Goal: Information Seeking & Learning: Learn about a topic

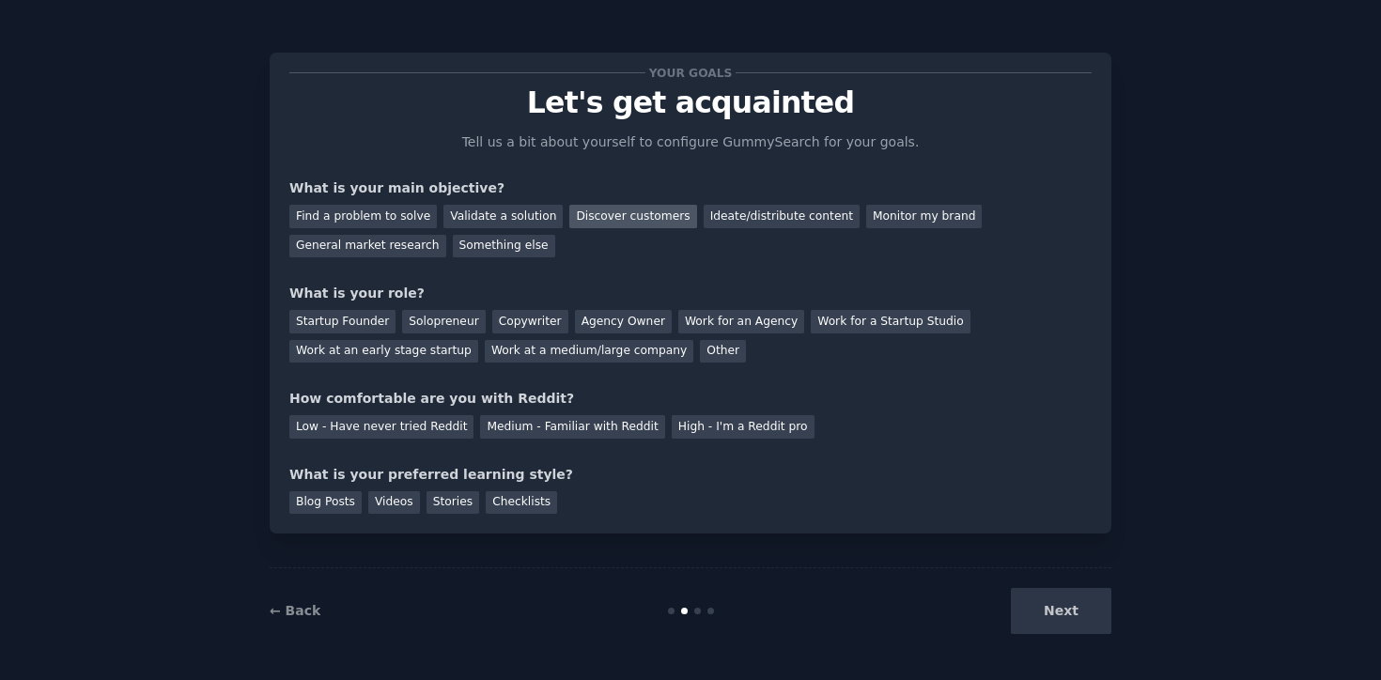
click at [620, 215] on div "Discover customers" at bounding box center [632, 216] width 127 height 23
click at [319, 325] on div "Startup Founder" at bounding box center [342, 321] width 106 height 23
click at [520, 414] on div "Low - Have never tried Reddit Medium - Familiar with Reddit High - I'm a Reddit…" at bounding box center [690, 424] width 802 height 30
click at [520, 422] on div "Medium - Familiar with Reddit" at bounding box center [572, 426] width 184 height 23
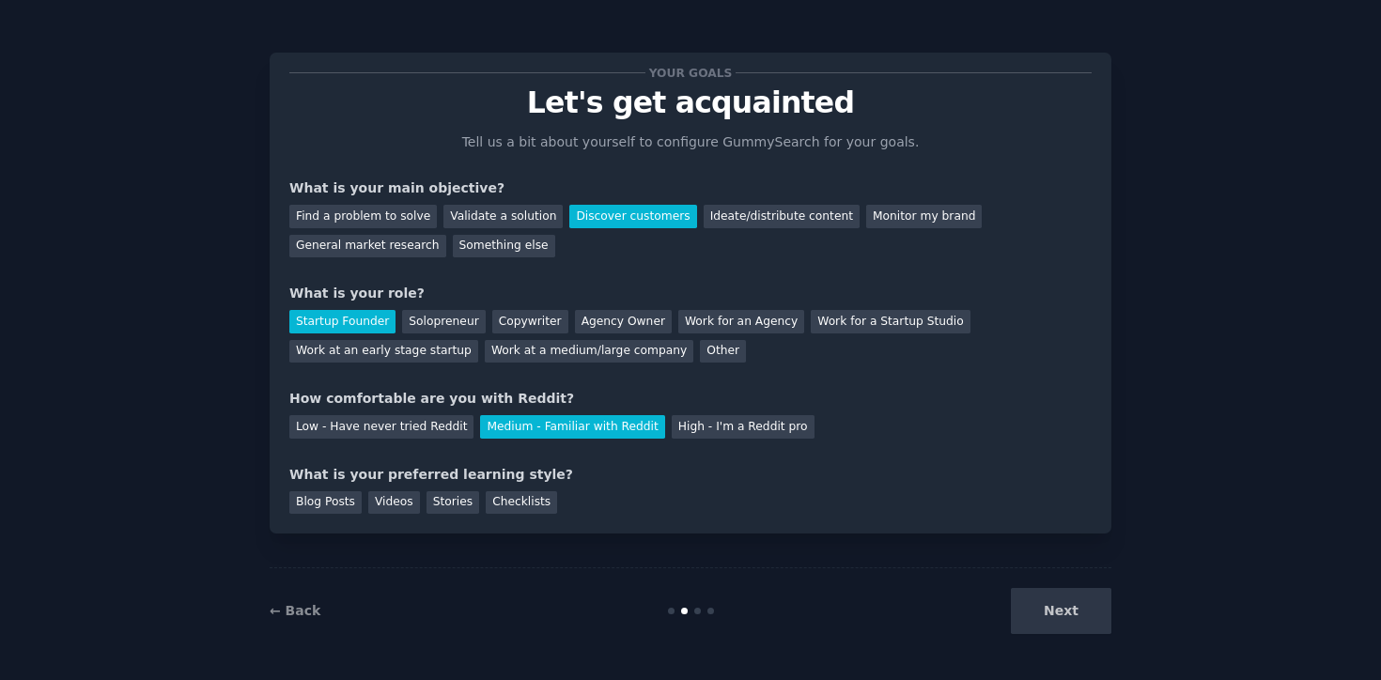
click at [1013, 581] on div "← Back Next" at bounding box center [690, 610] width 841 height 86
click at [1068, 615] on div "Next" at bounding box center [970, 611] width 281 height 46
click at [1033, 605] on div "Next" at bounding box center [970, 611] width 281 height 46
click at [1058, 617] on div "Next" at bounding box center [970, 611] width 281 height 46
click at [510, 506] on div "Checklists" at bounding box center [521, 502] width 71 height 23
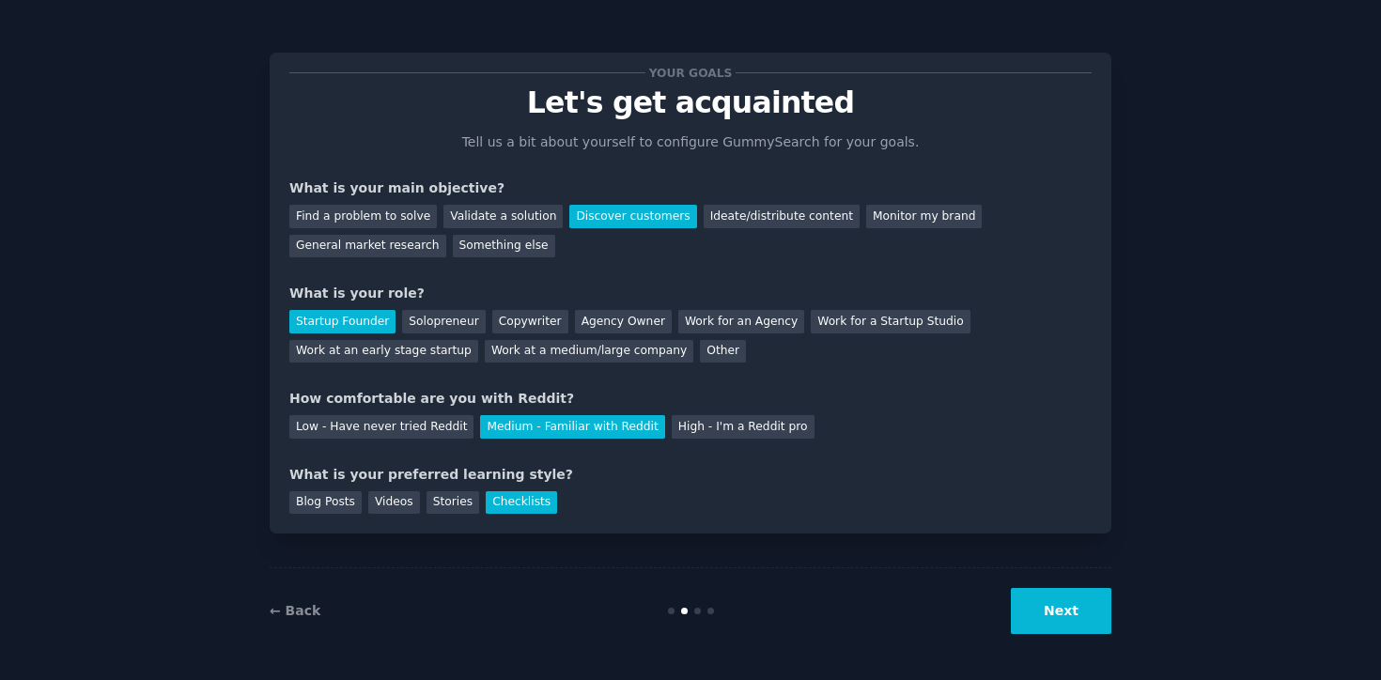
click at [1066, 607] on button "Next" at bounding box center [1061, 611] width 100 height 46
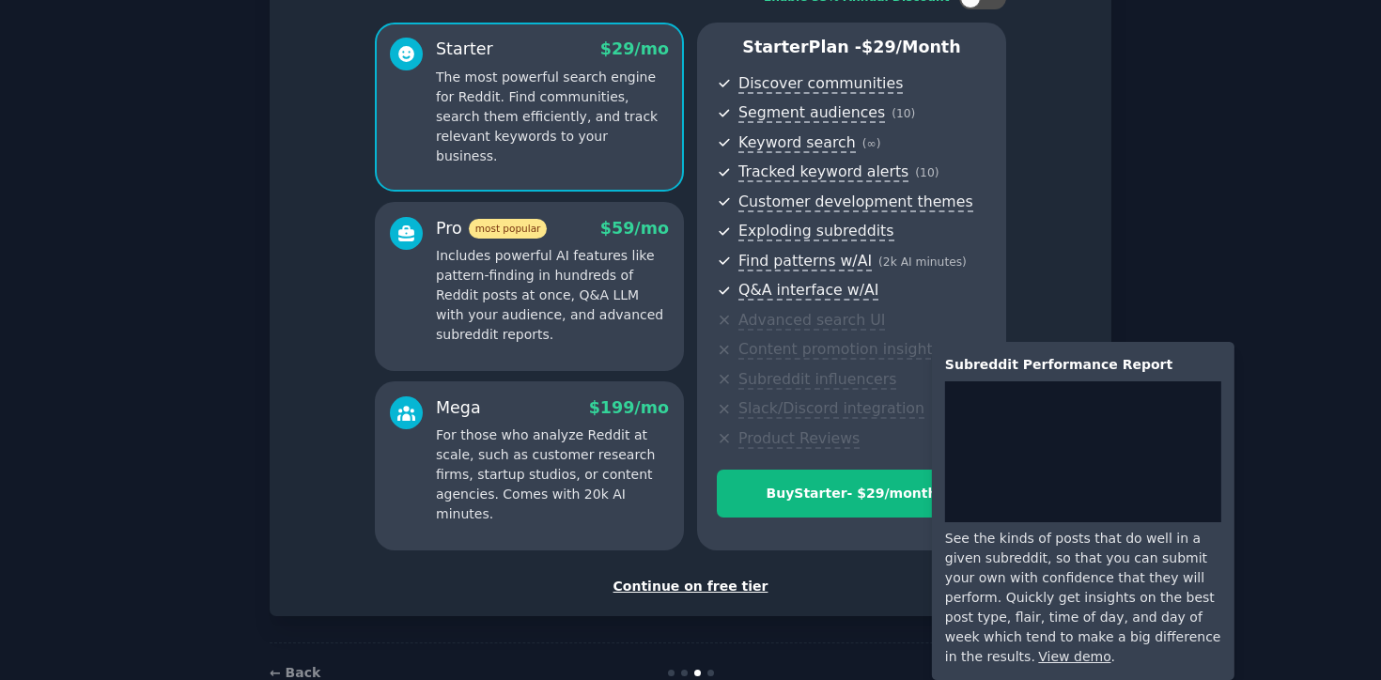
scroll to position [194, 0]
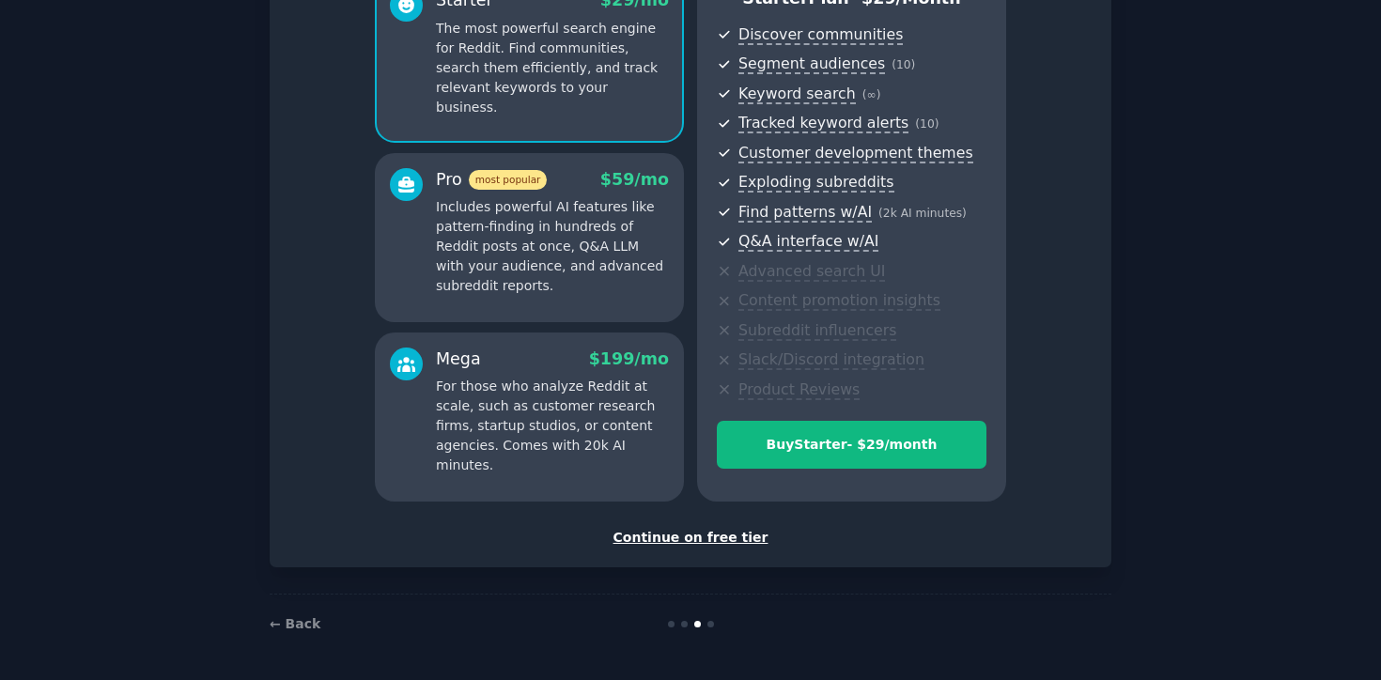
click at [723, 529] on div "Continue on free tier" at bounding box center [690, 538] width 802 height 20
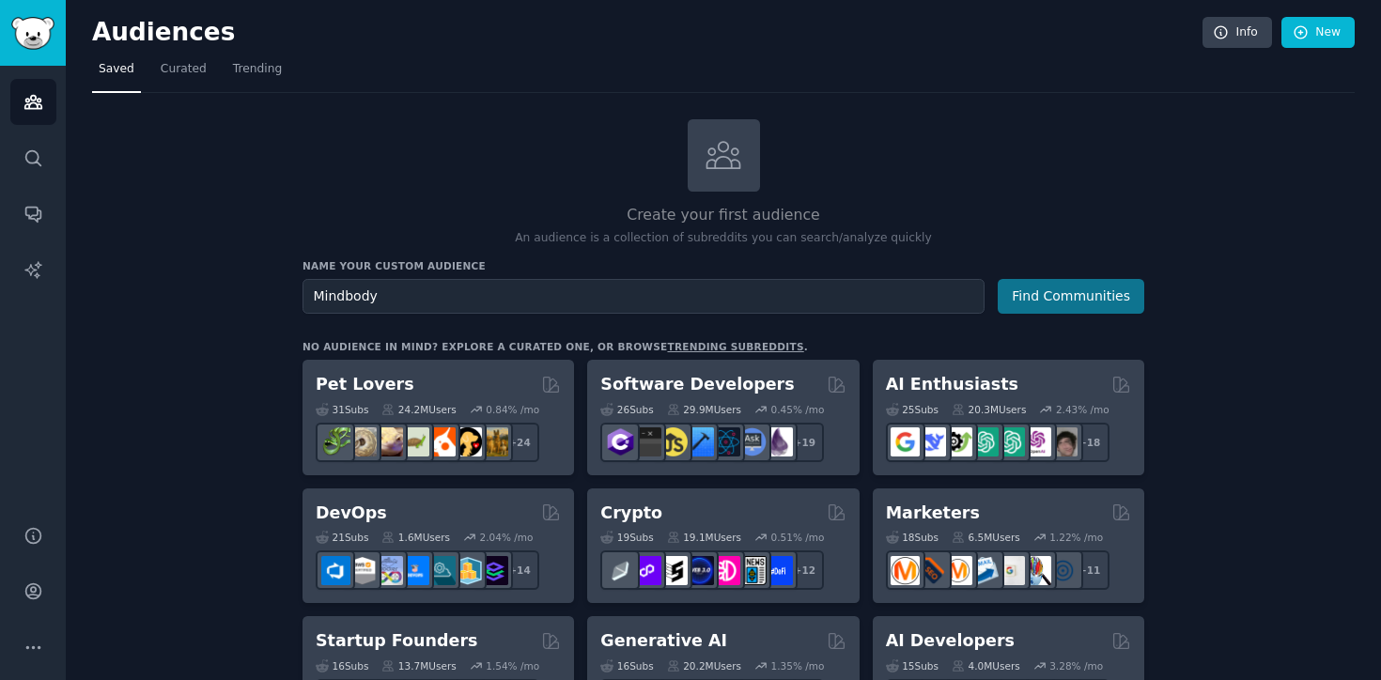
type input "Mindbody"
click at [1069, 297] on button "Find Communities" at bounding box center [1070, 296] width 147 height 35
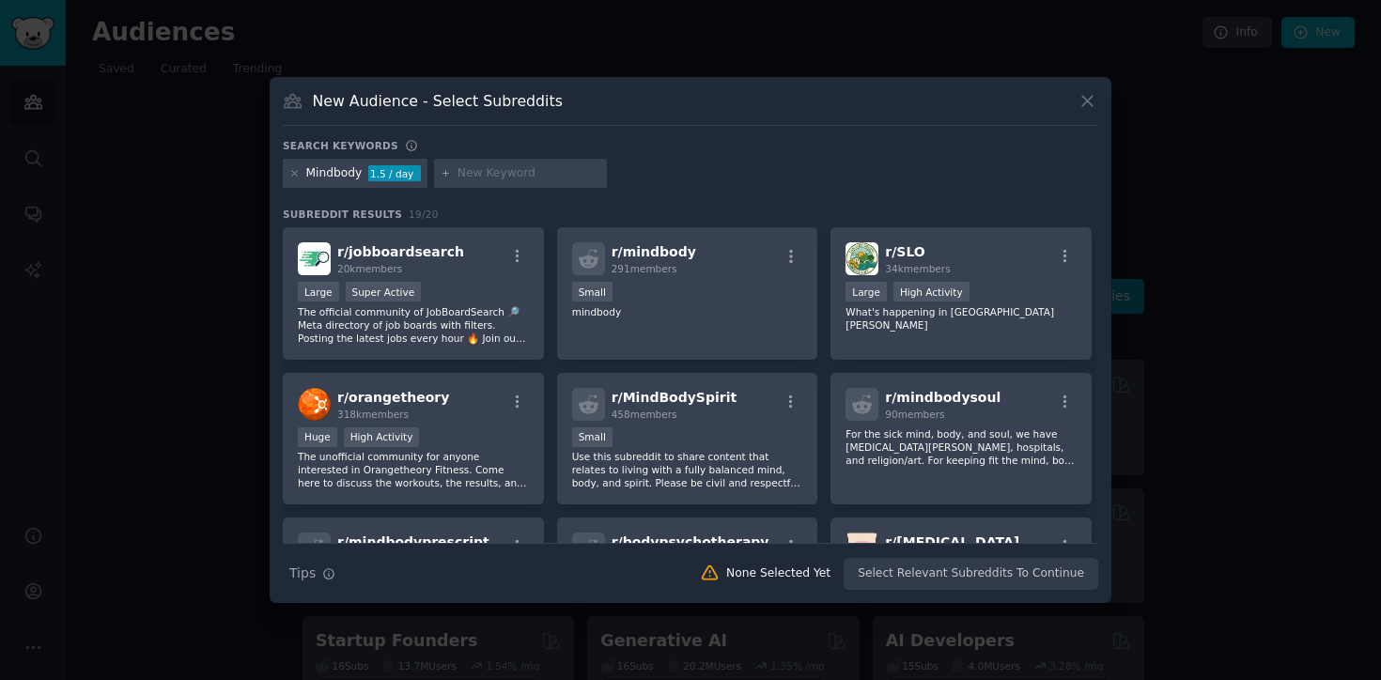
click at [516, 182] on div at bounding box center [520, 174] width 173 height 30
click at [506, 175] on input "text" at bounding box center [528, 173] width 143 height 17
type input "momence"
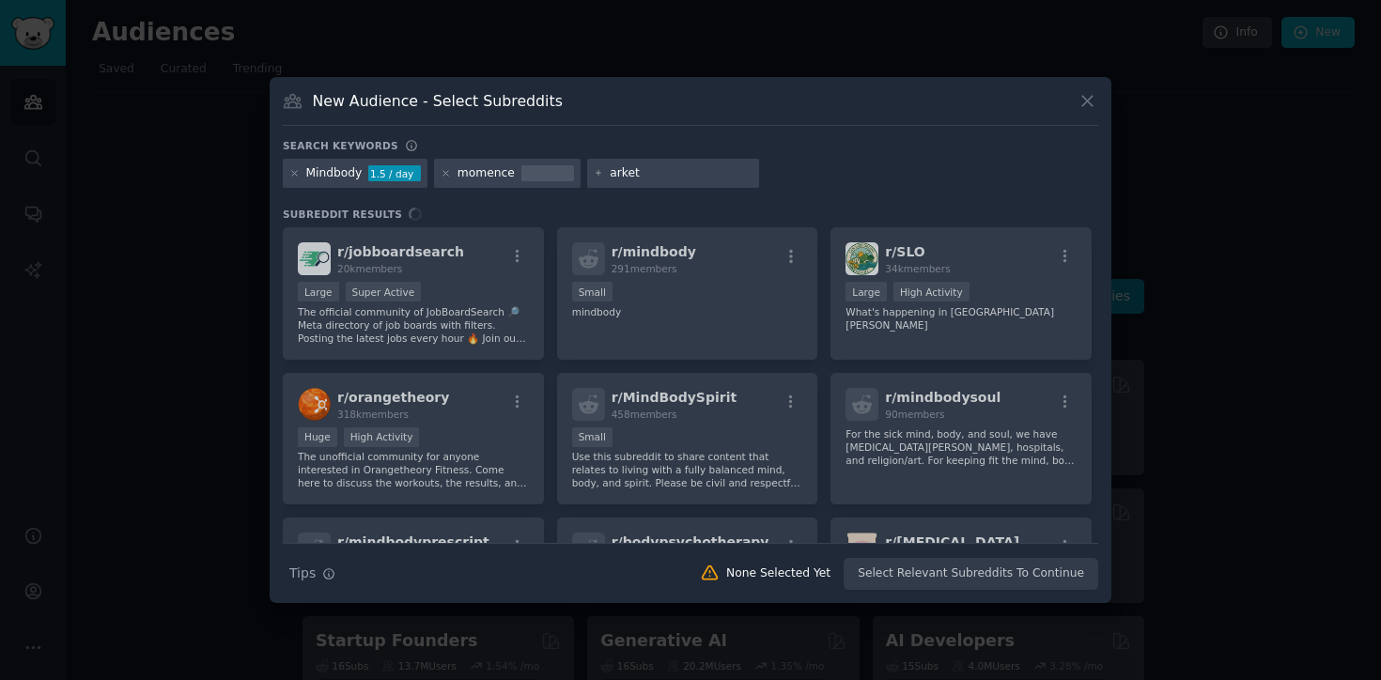
type input "arketa"
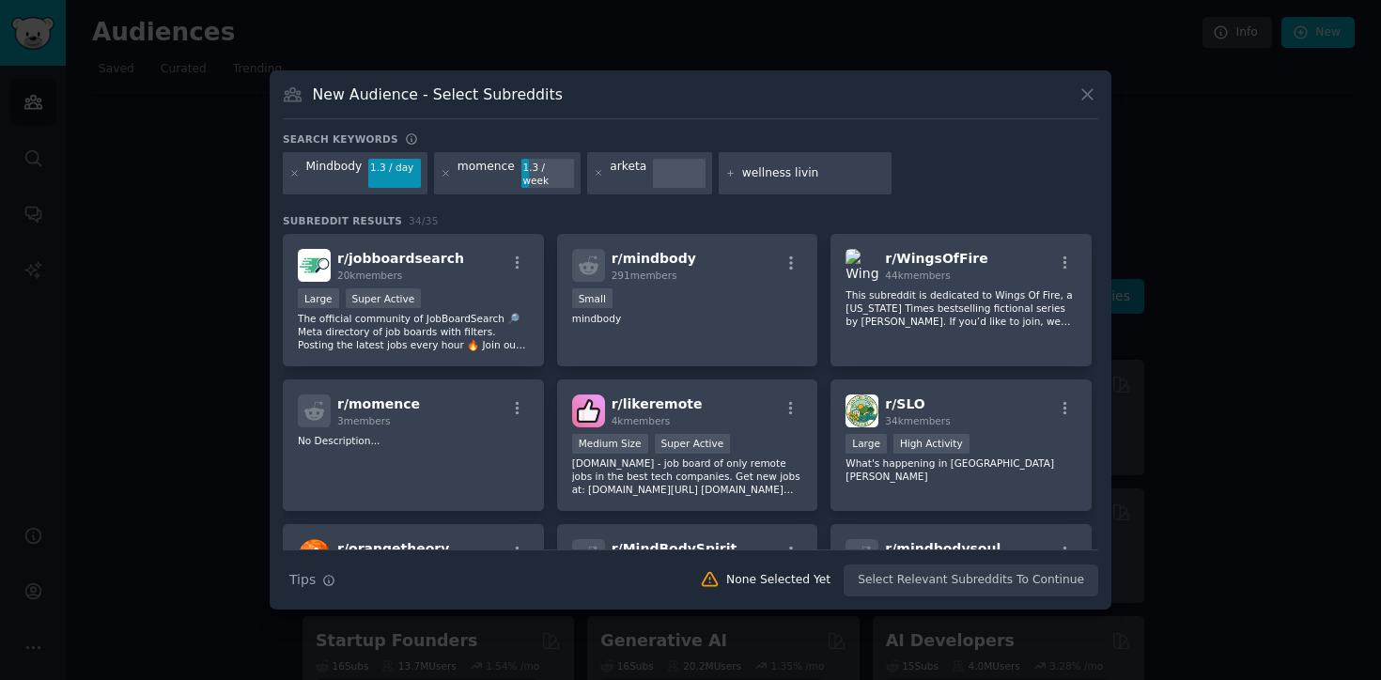
type input "wellness living"
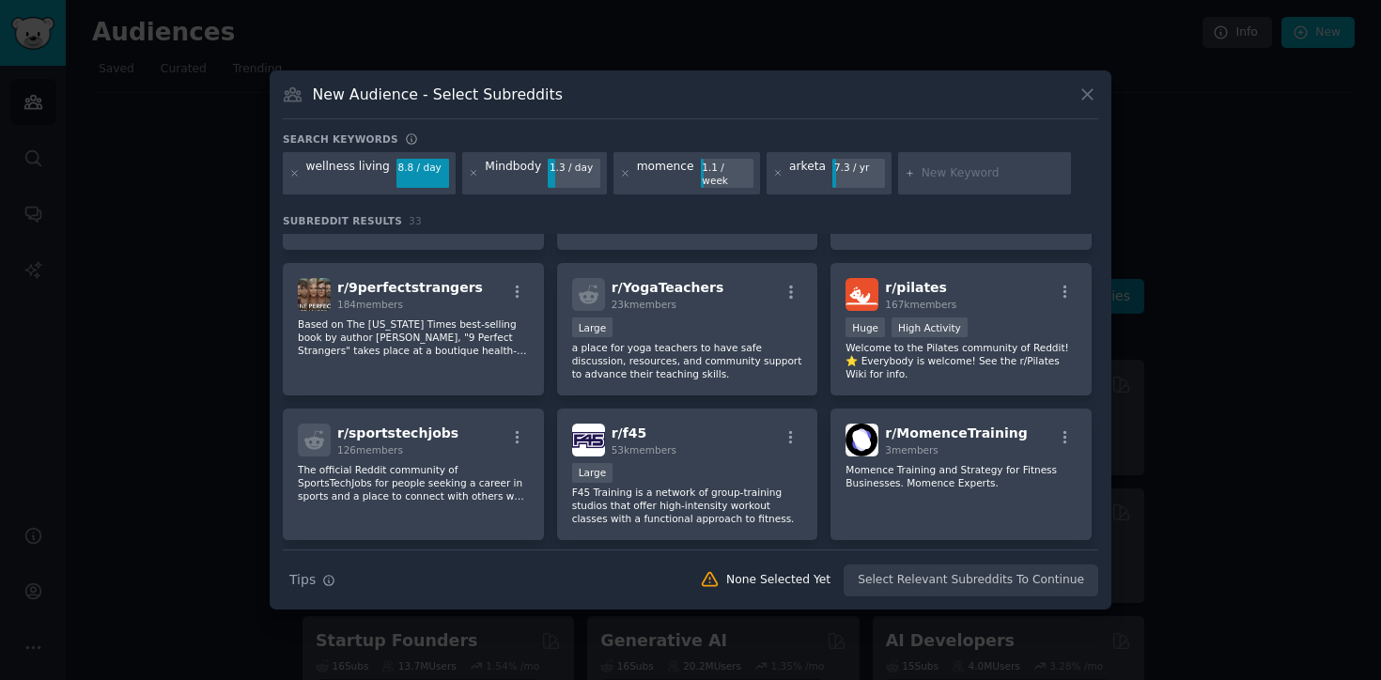
scroll to position [1054, 0]
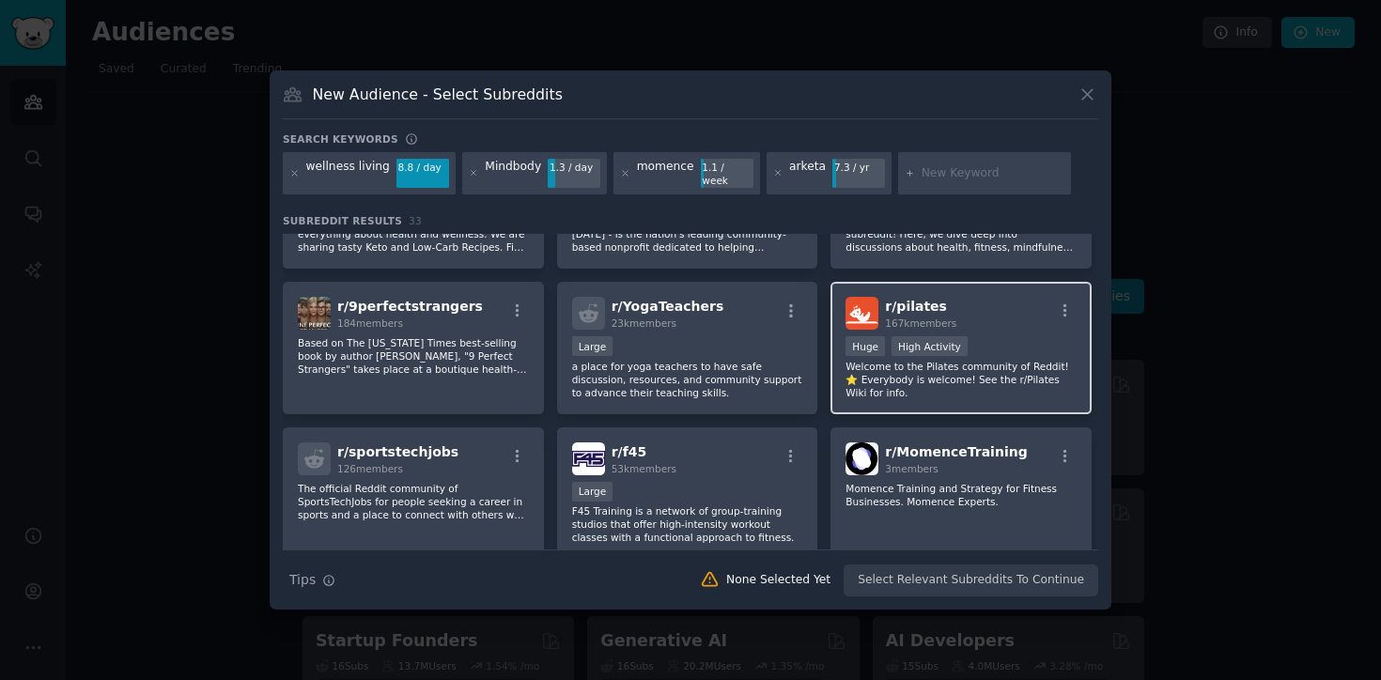
click at [885, 361] on p "Welcome to the Pilates community of Reddit! ⭐️ Everybody is welcome! See the r/…" at bounding box center [960, 379] width 231 height 39
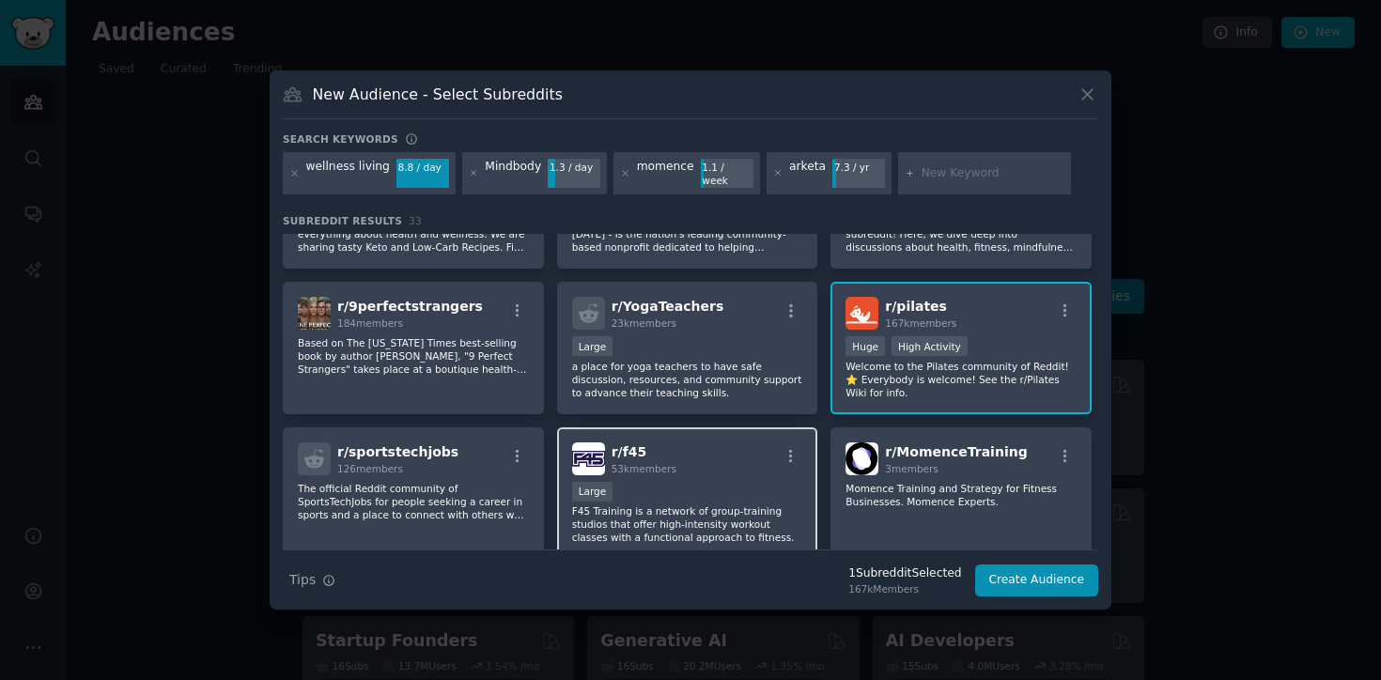
scroll to position [1074, 0]
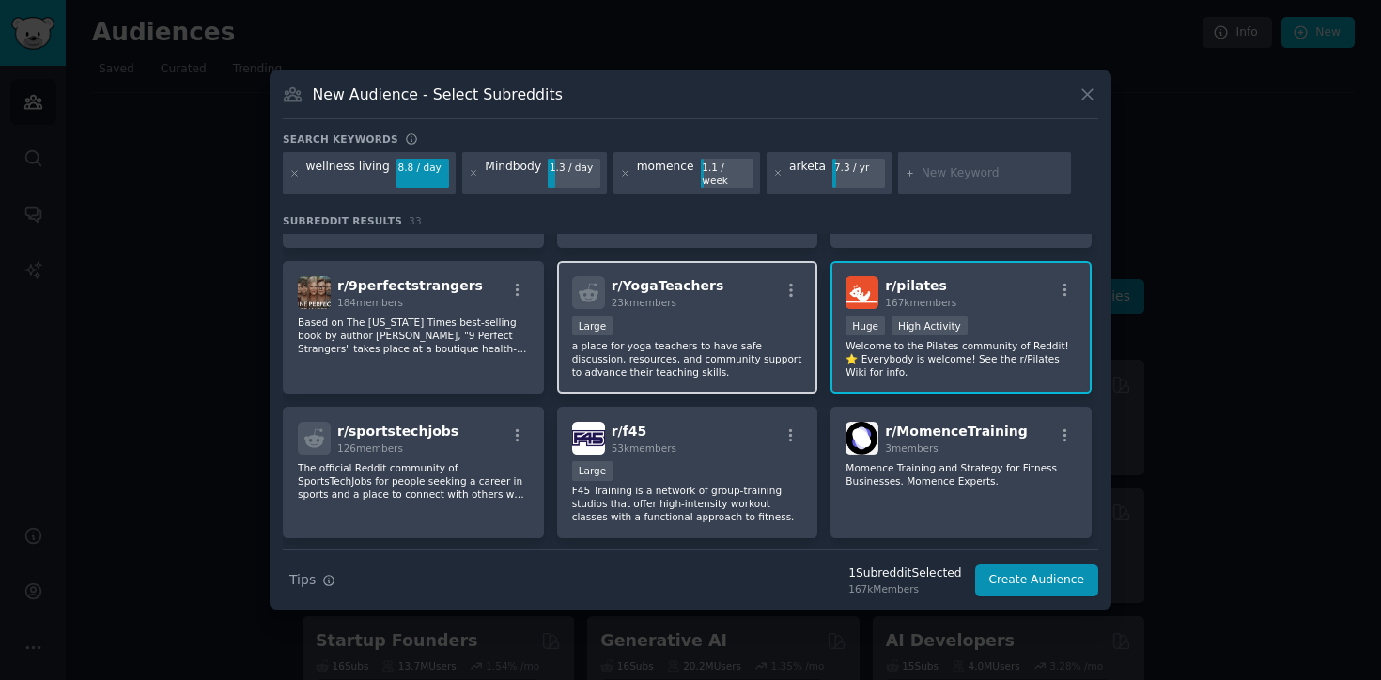
click at [732, 339] on p "a place for yoga teachers to have safe discussion, resources, and community sup…" at bounding box center [687, 358] width 231 height 39
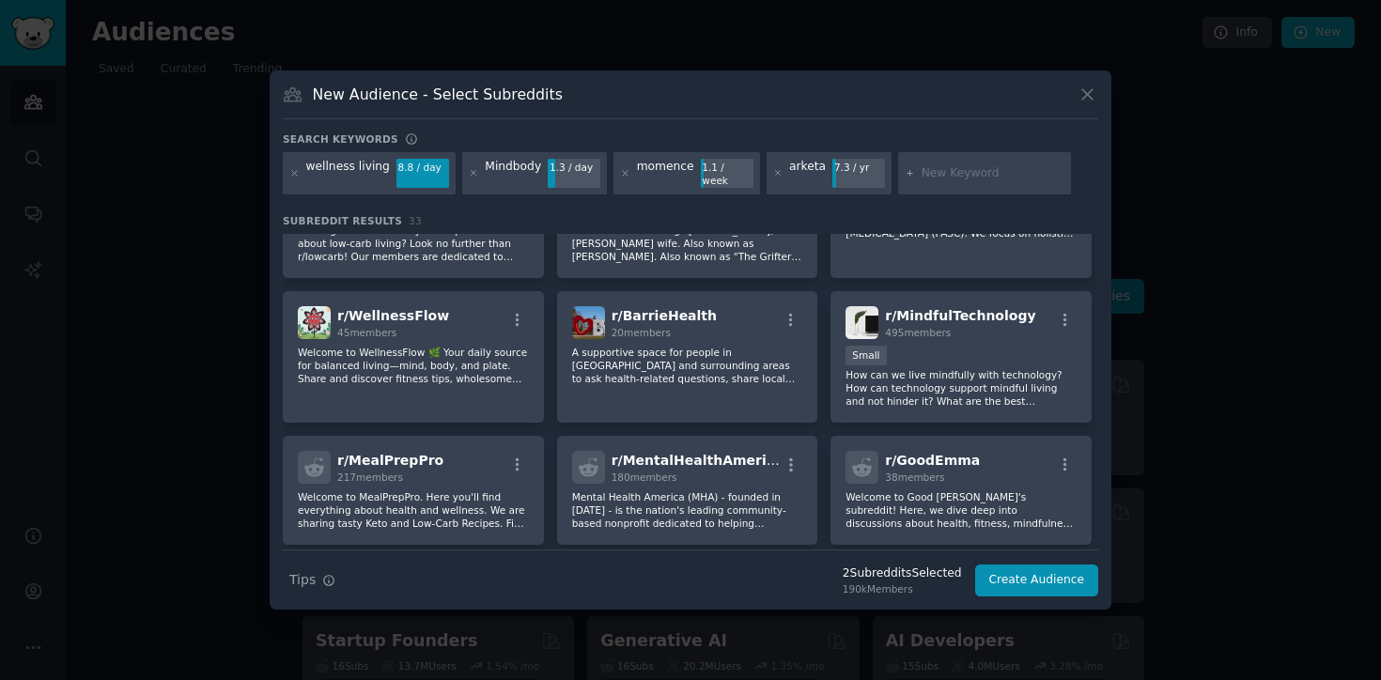
scroll to position [776, 0]
click at [1026, 576] on button "Create Audience" at bounding box center [1037, 580] width 124 height 32
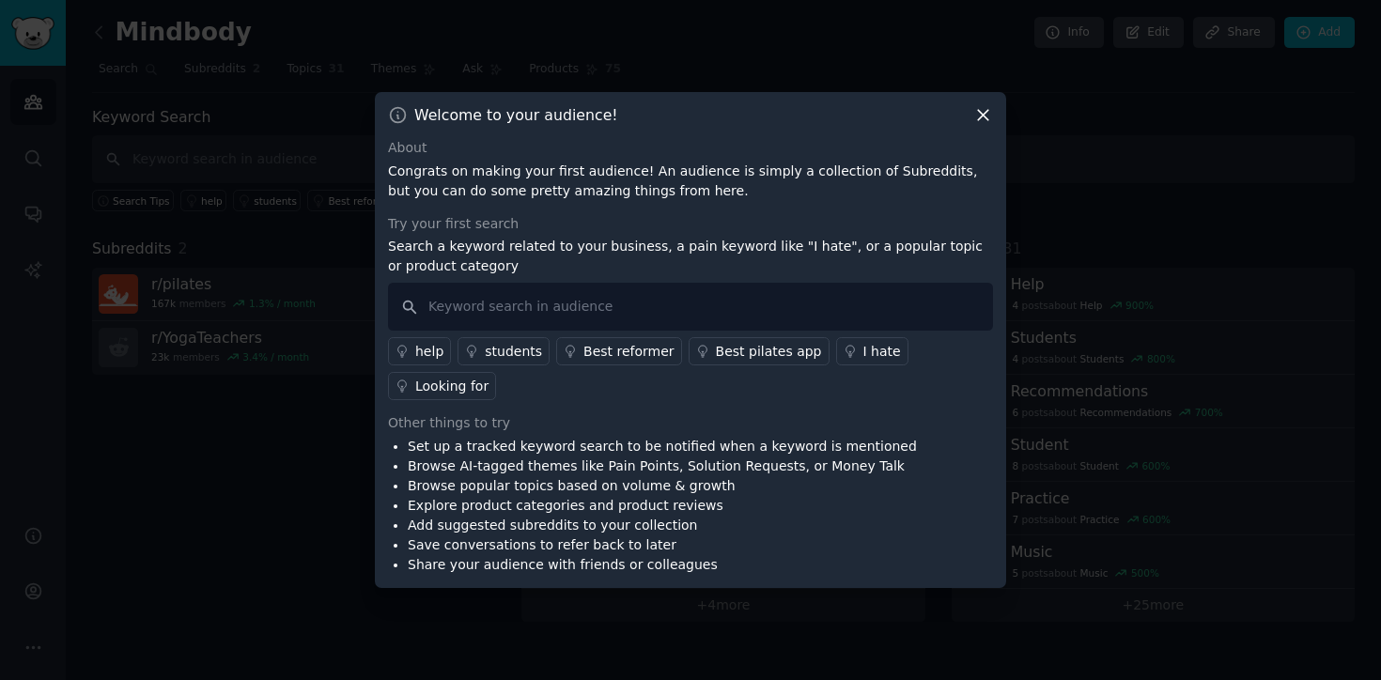
click at [987, 120] on icon at bounding box center [983, 116] width 10 height 10
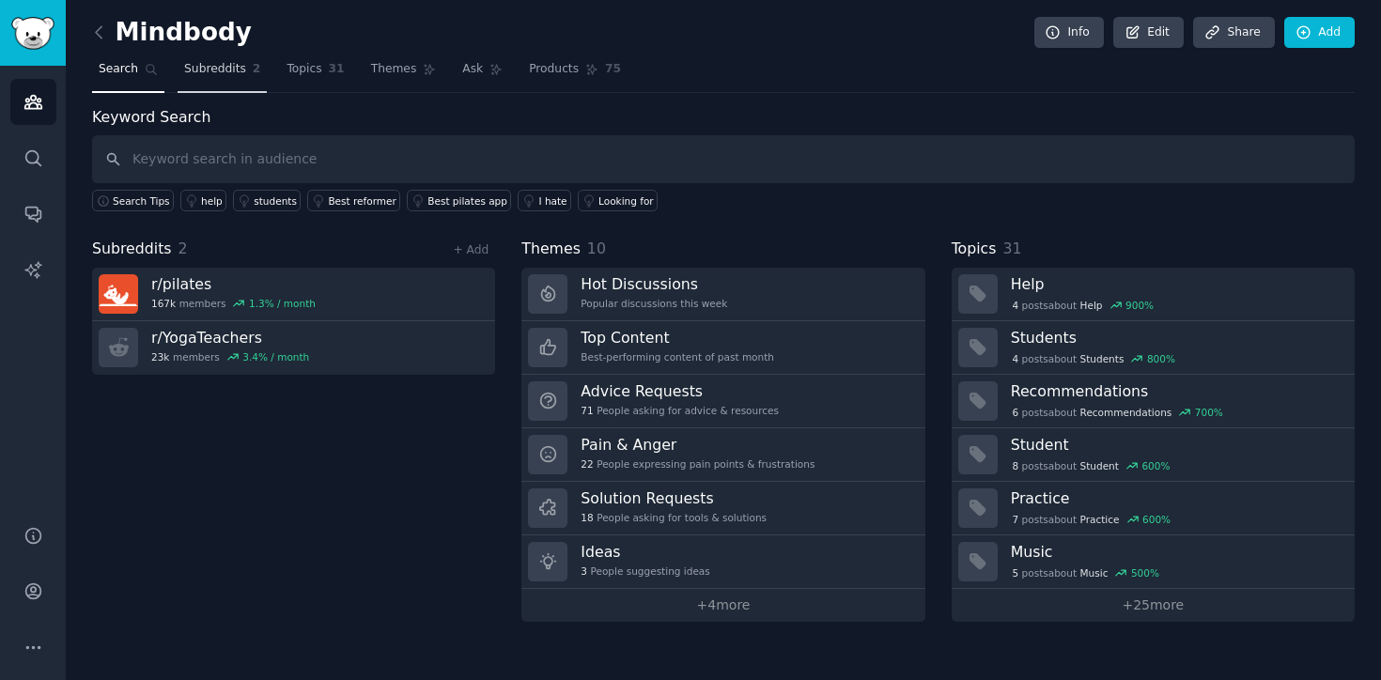
click at [219, 77] on link "Subreddits 2" at bounding box center [221, 73] width 89 height 39
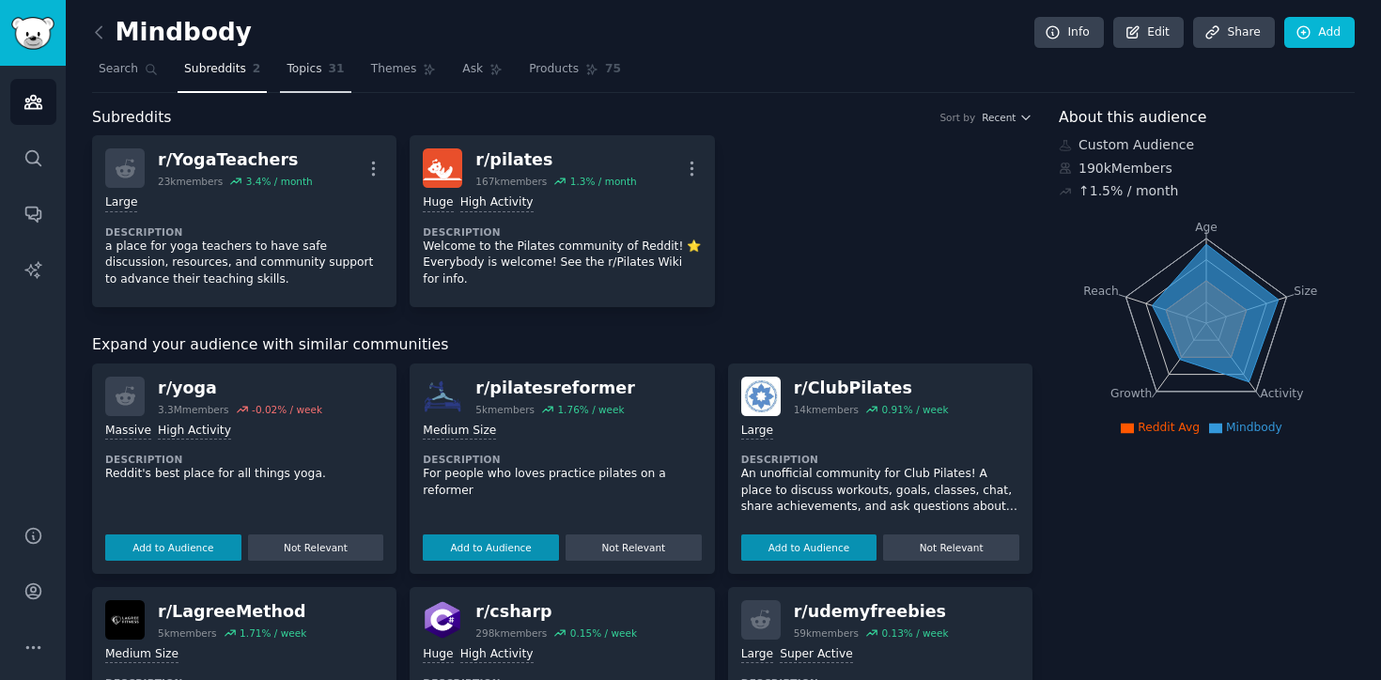
click at [304, 69] on span "Topics" at bounding box center [303, 69] width 35 height 17
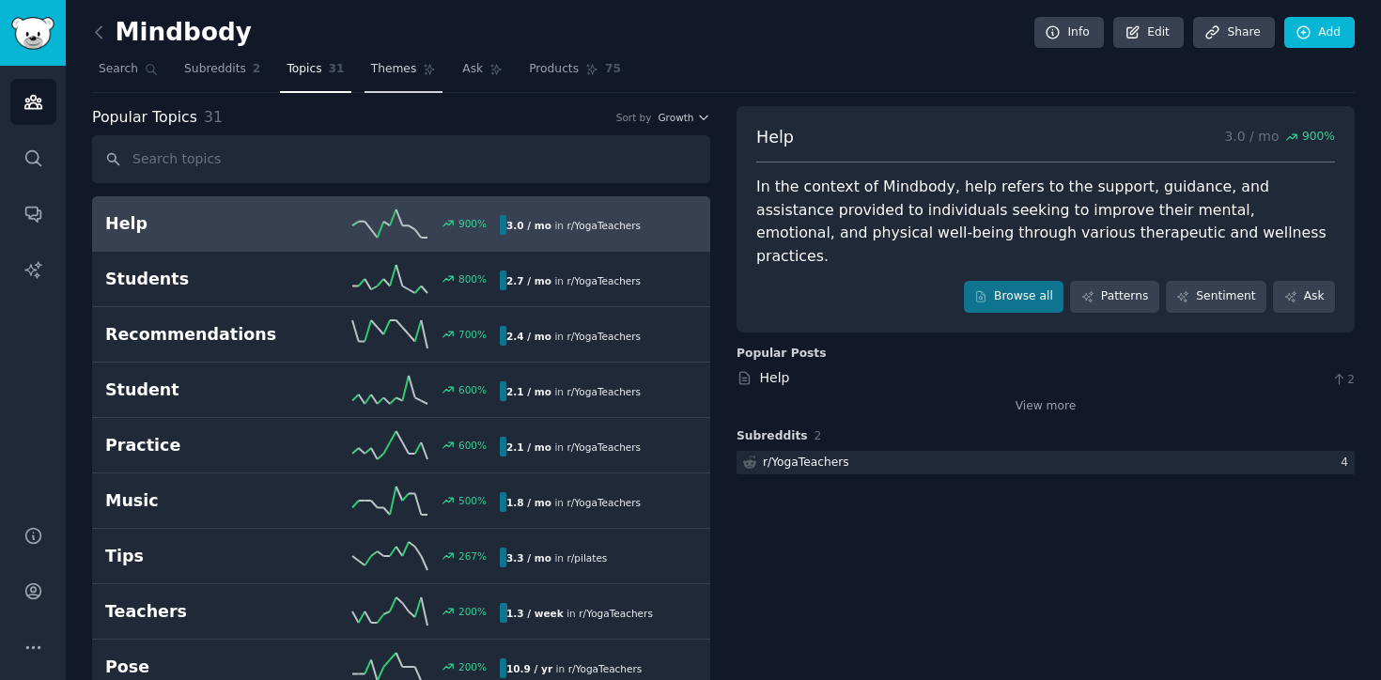
click at [389, 55] on link "Themes" at bounding box center [403, 73] width 79 height 39
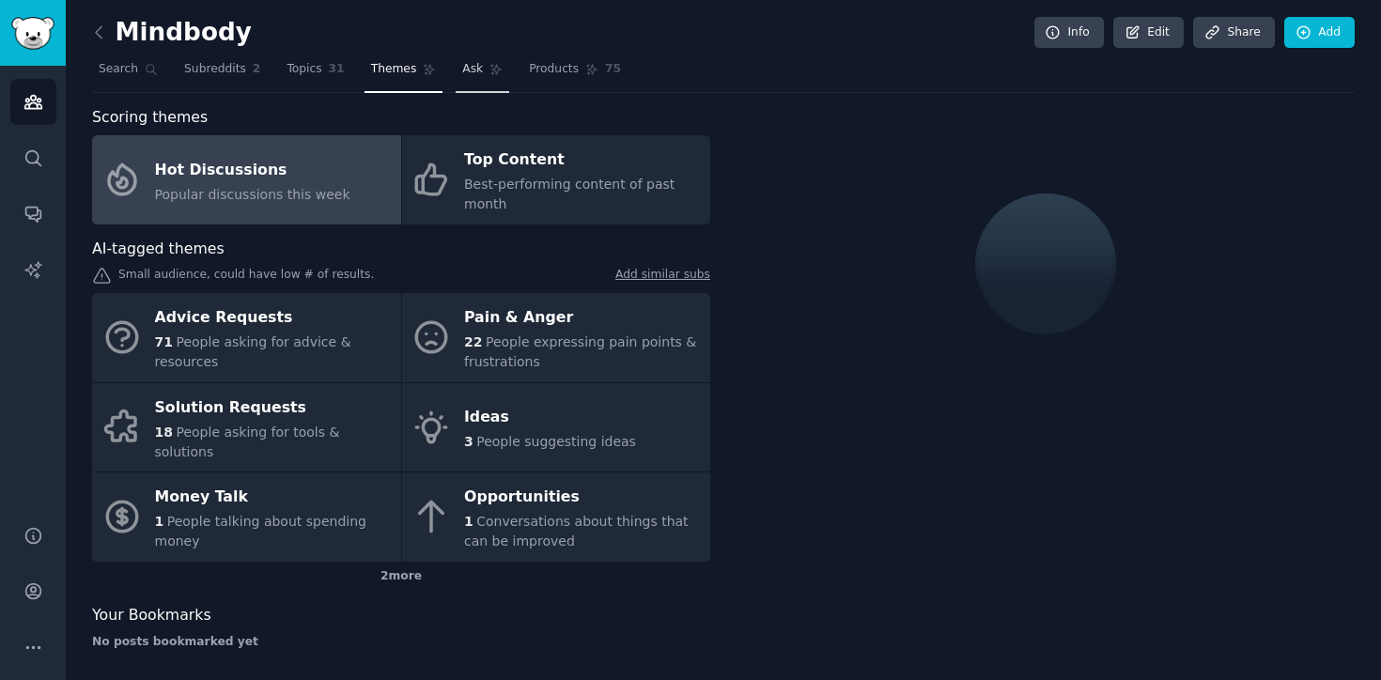
click at [462, 75] on span "Ask" at bounding box center [472, 69] width 21 height 17
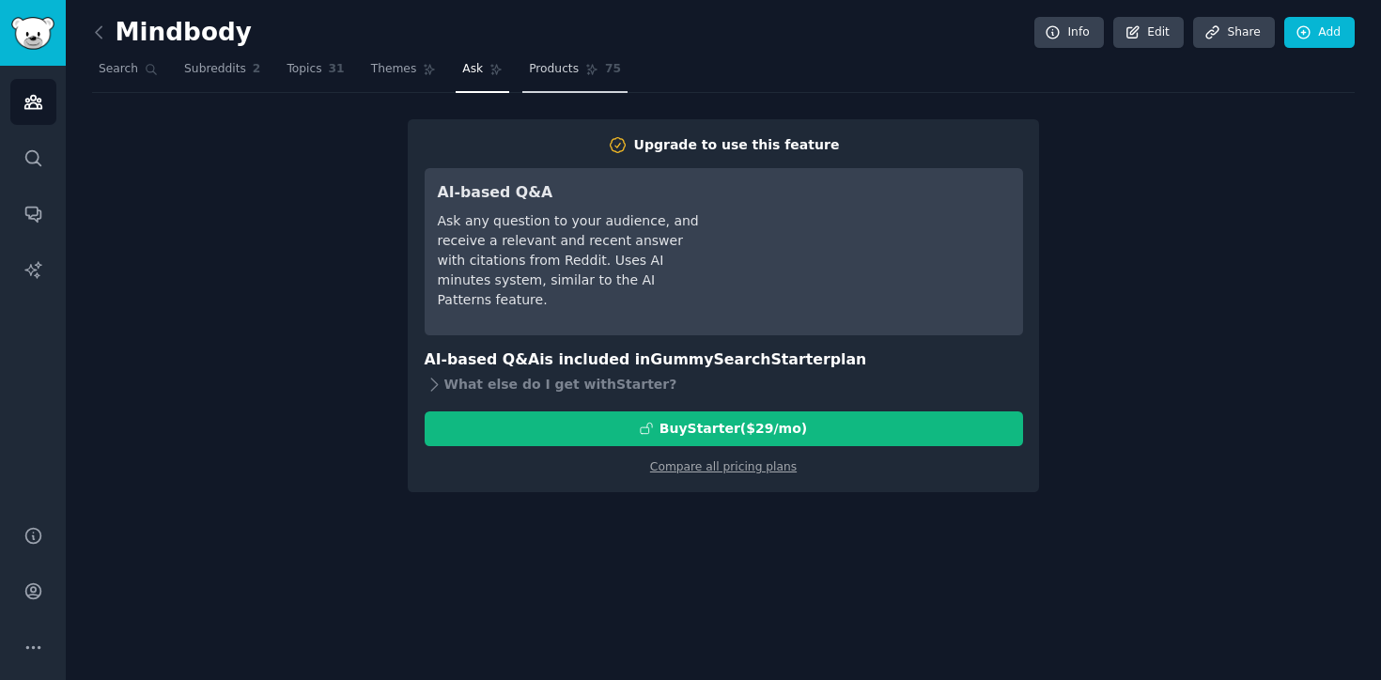
click at [534, 69] on span "Products" at bounding box center [554, 69] width 50 height 17
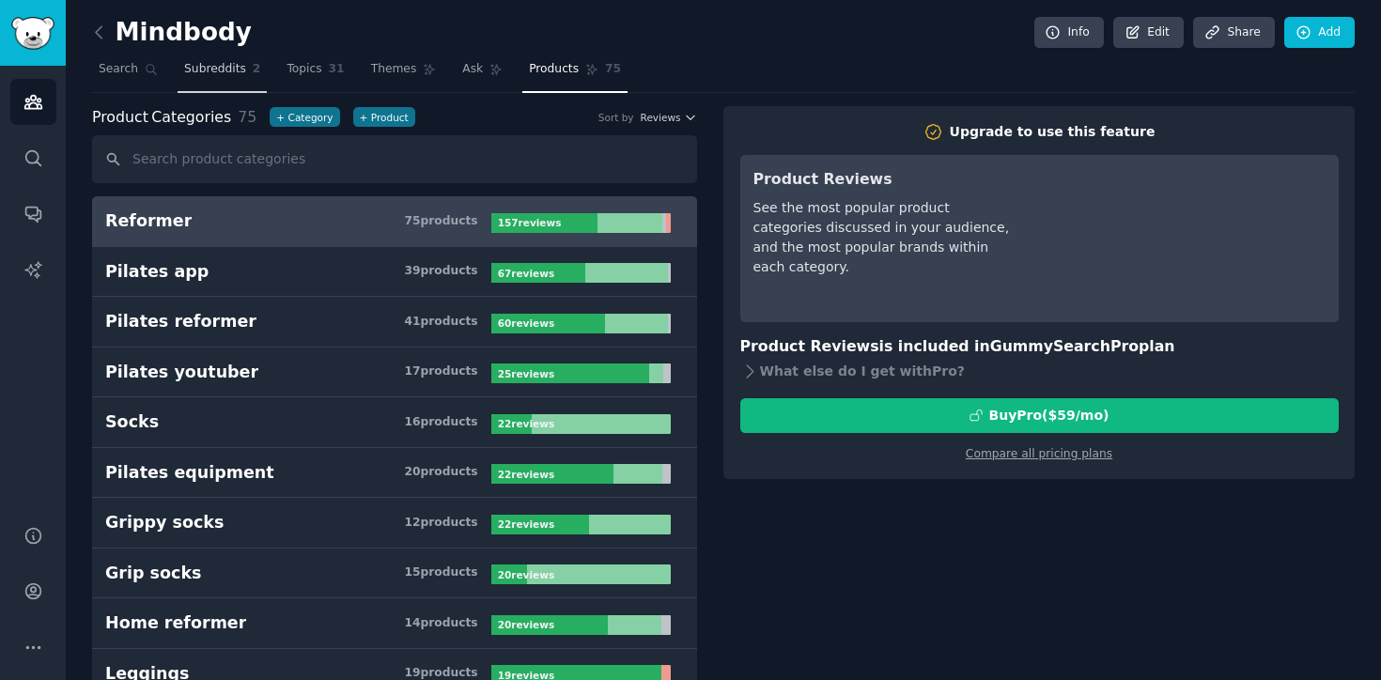
click at [197, 76] on span "Subreddits" at bounding box center [215, 69] width 62 height 17
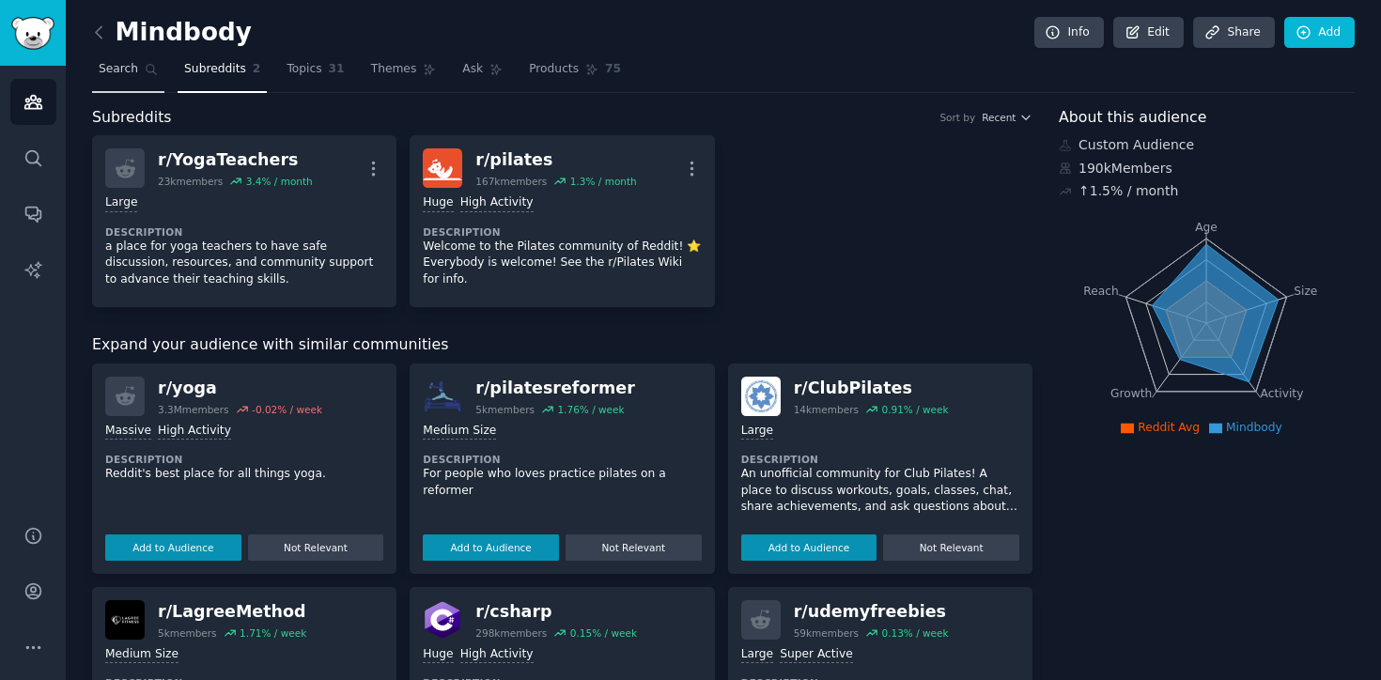
click at [126, 67] on span "Search" at bounding box center [118, 69] width 39 height 17
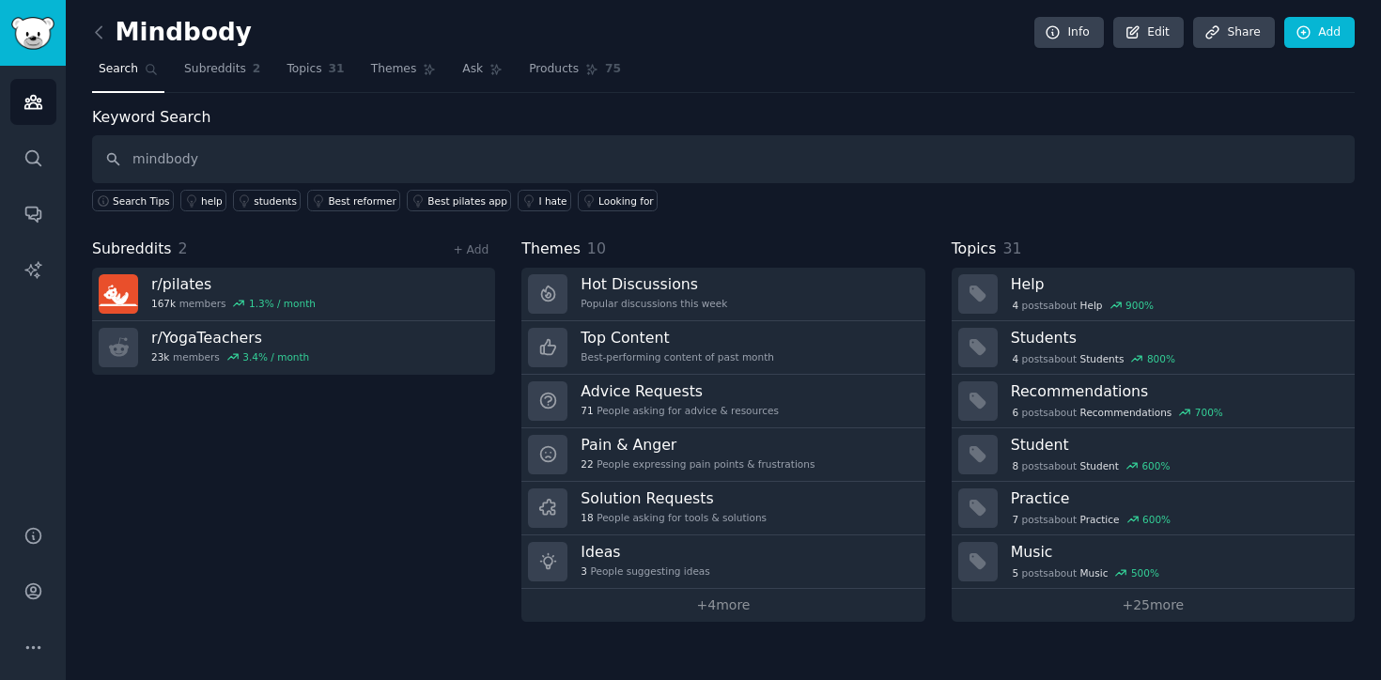
type input "mindbody"
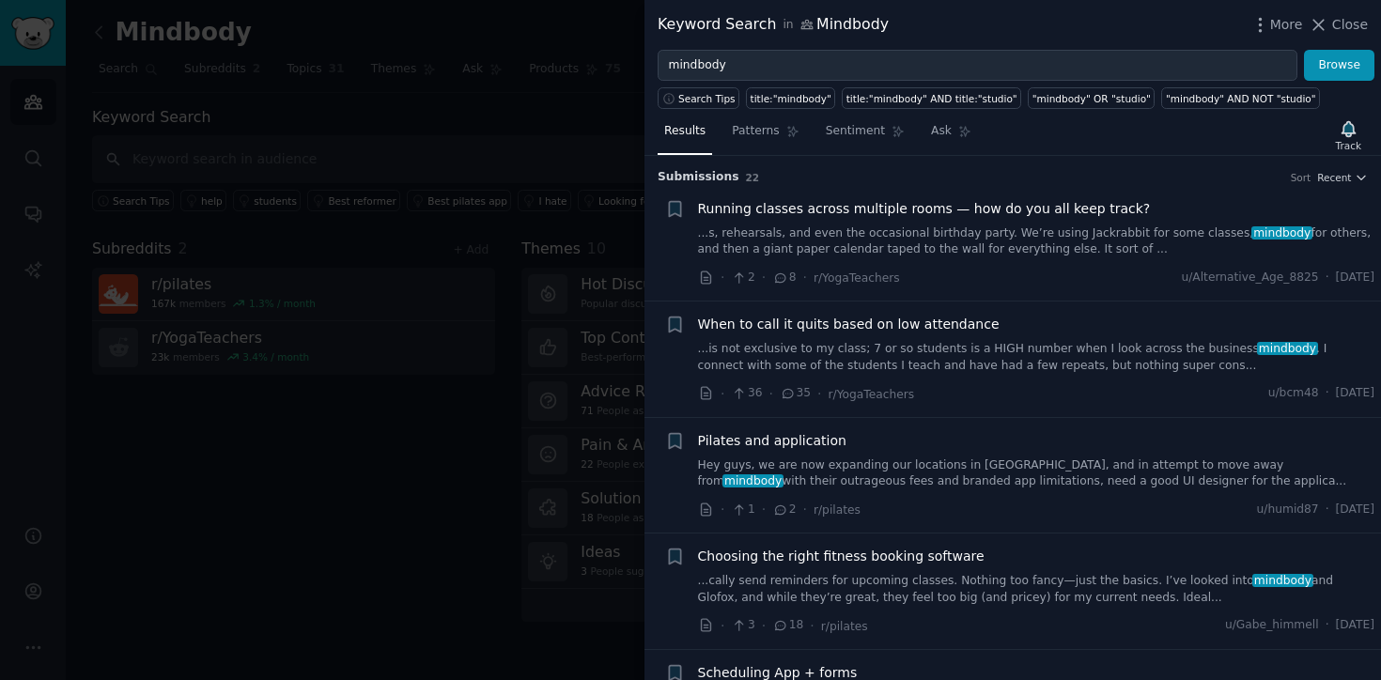
click at [828, 583] on link "...cally send reminders for upcoming classes. Nothing too fancy—just the basics…" at bounding box center [1036, 589] width 677 height 33
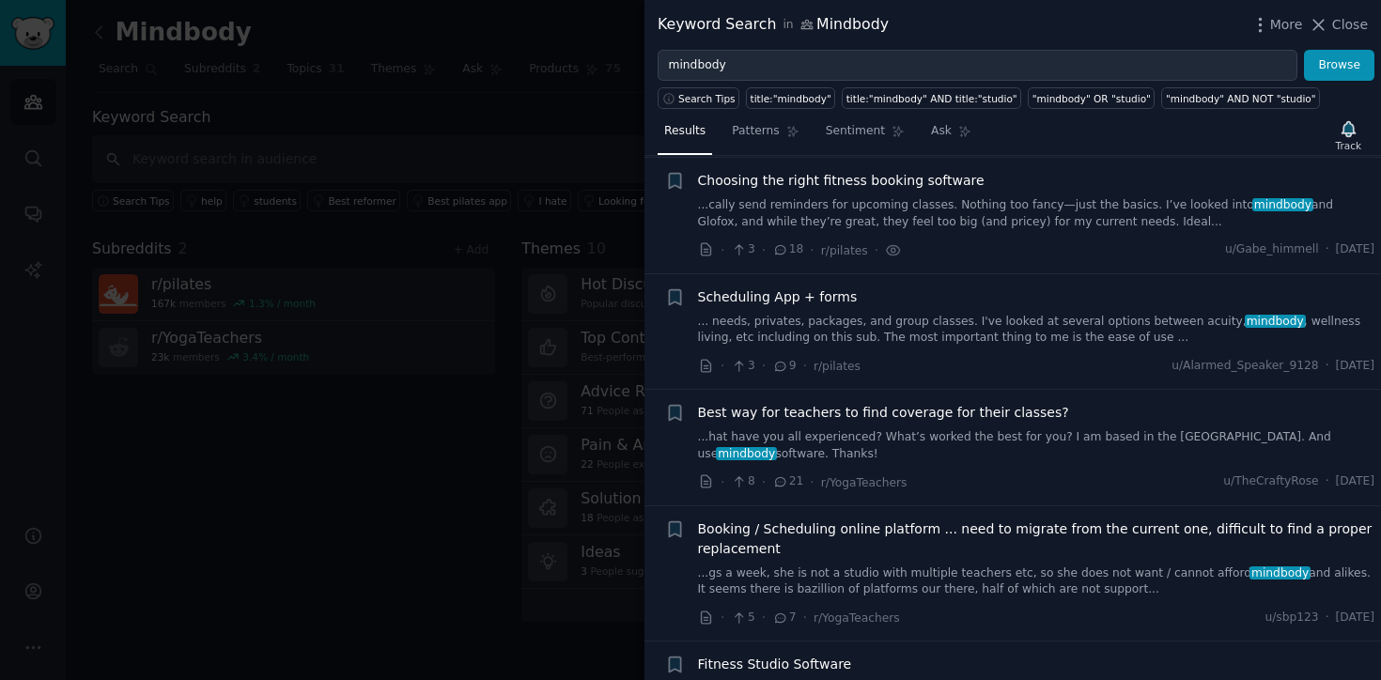
scroll to position [378, 0]
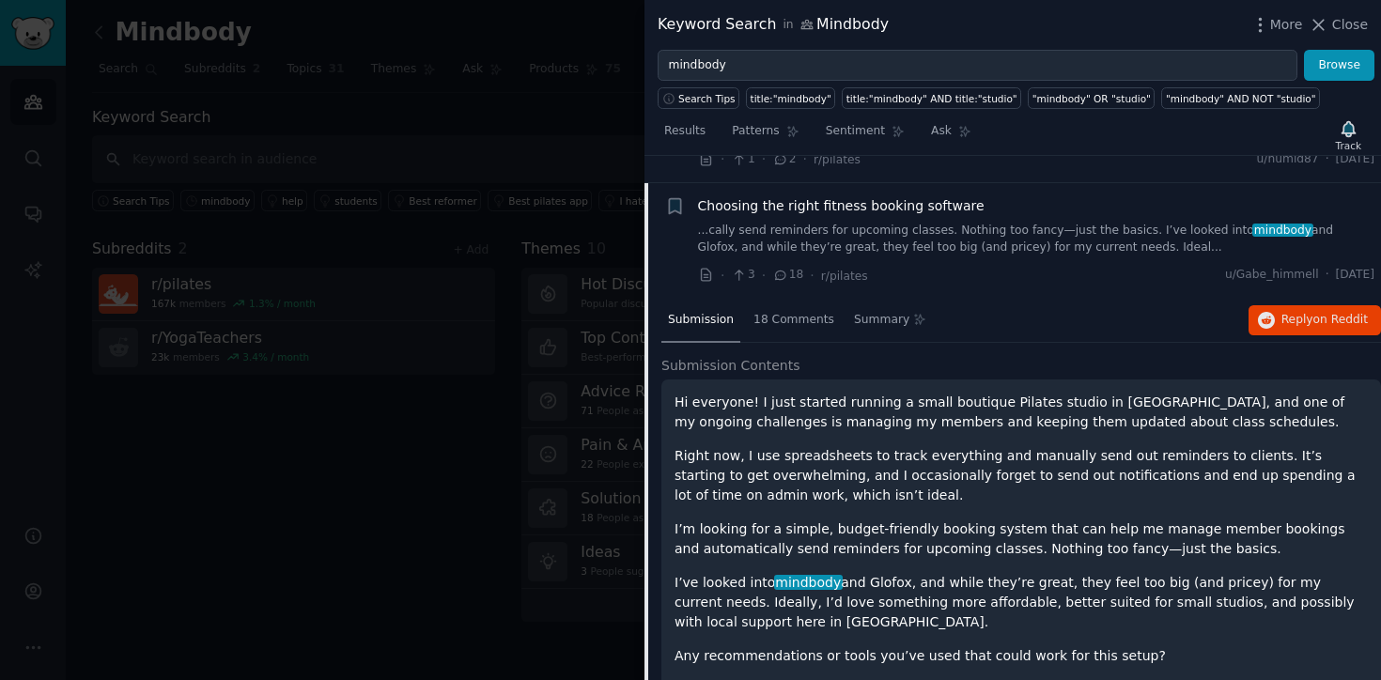
scroll to position [349, 0]
click at [1258, 325] on icon "button" at bounding box center [1266, 321] width 17 height 17
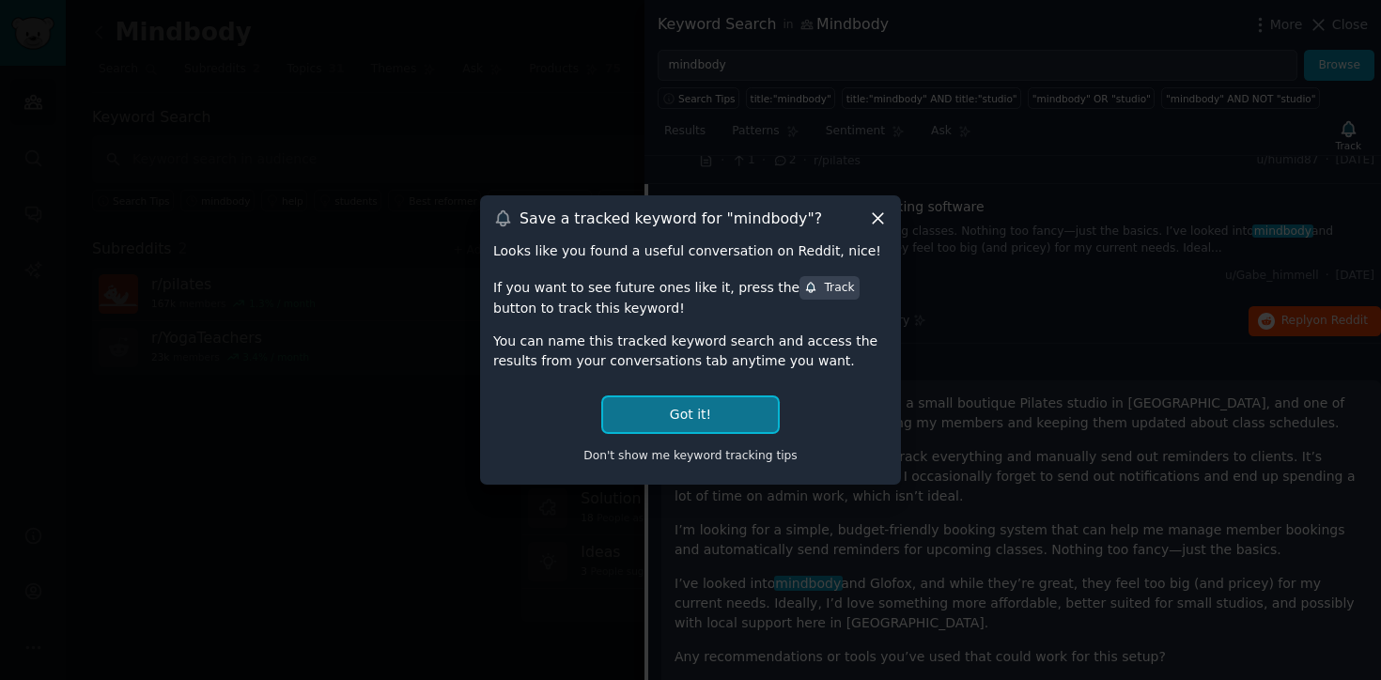
click at [687, 421] on button "Got it!" at bounding box center [690, 414] width 175 height 35
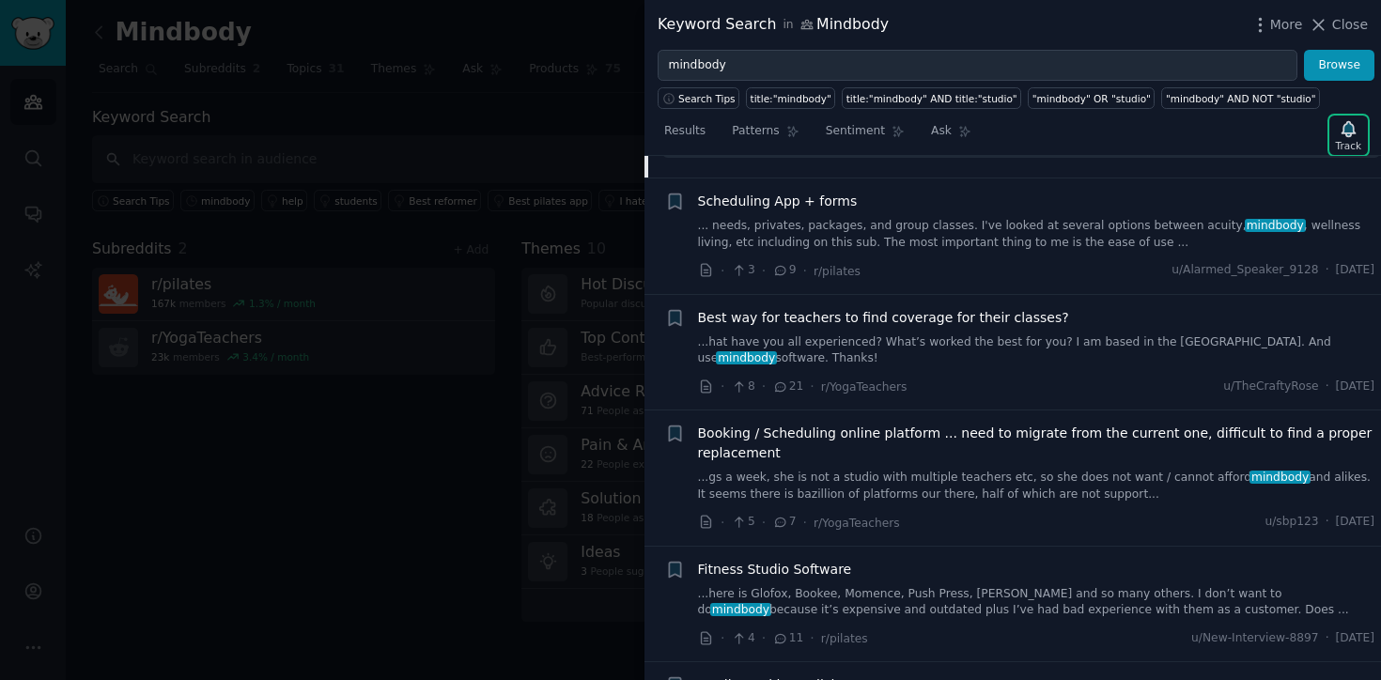
scroll to position [937, 0]
click at [825, 234] on link "... needs, privates, packages, and group classes. I've looked at several option…" at bounding box center [1036, 232] width 677 height 33
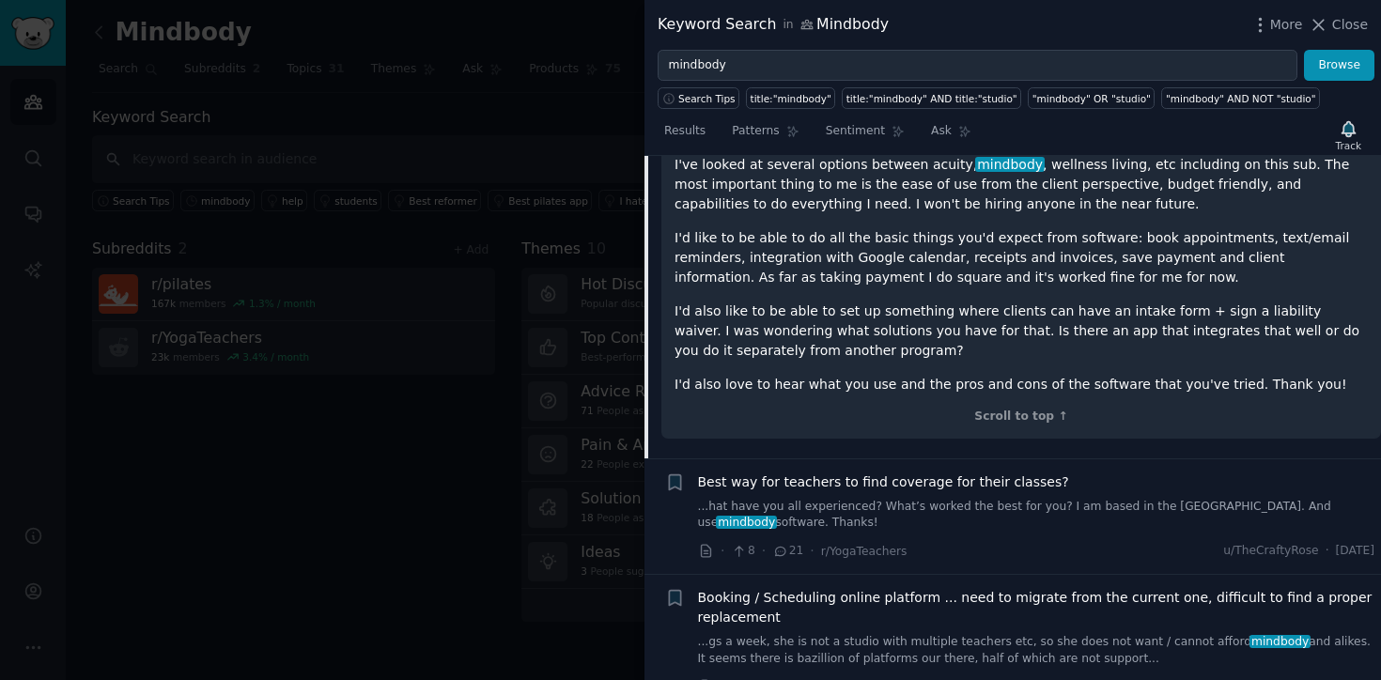
scroll to position [765, 0]
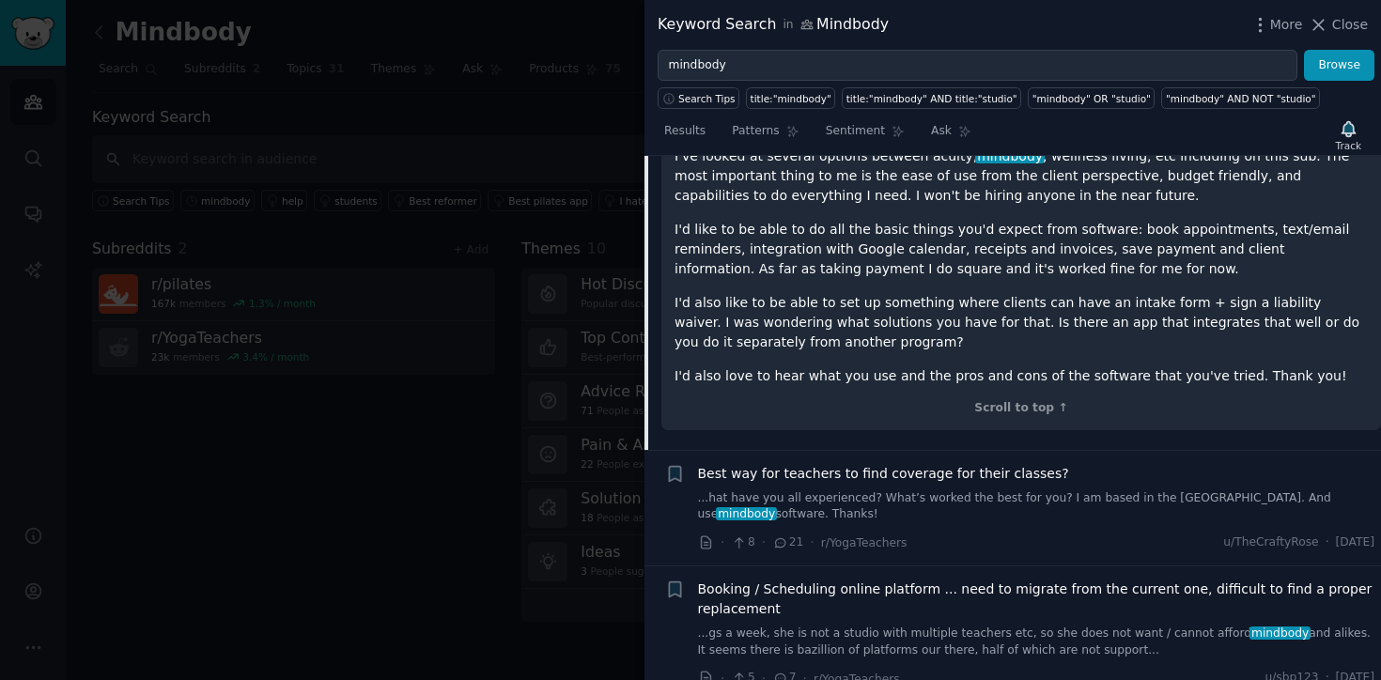
click at [835, 499] on link "...hat have you all experienced? What’s worked the best for you? I am based in …" at bounding box center [1036, 506] width 677 height 33
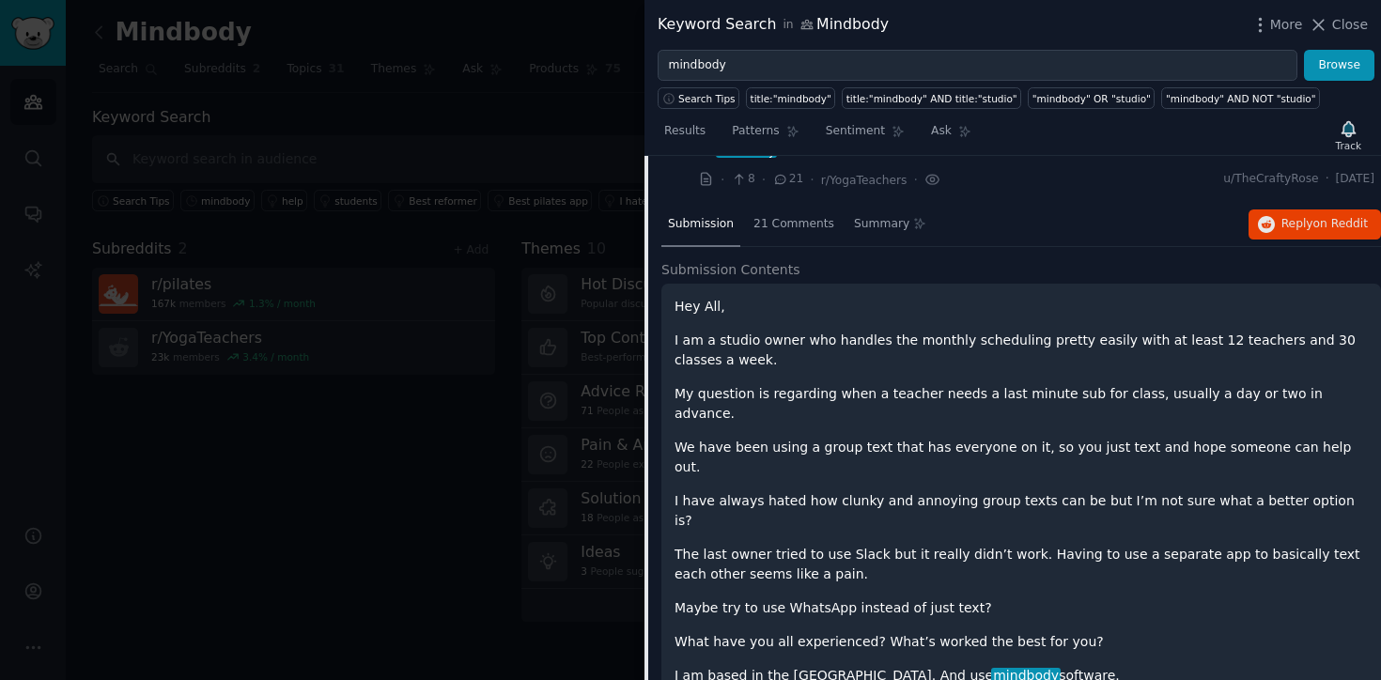
scroll to position [674, 0]
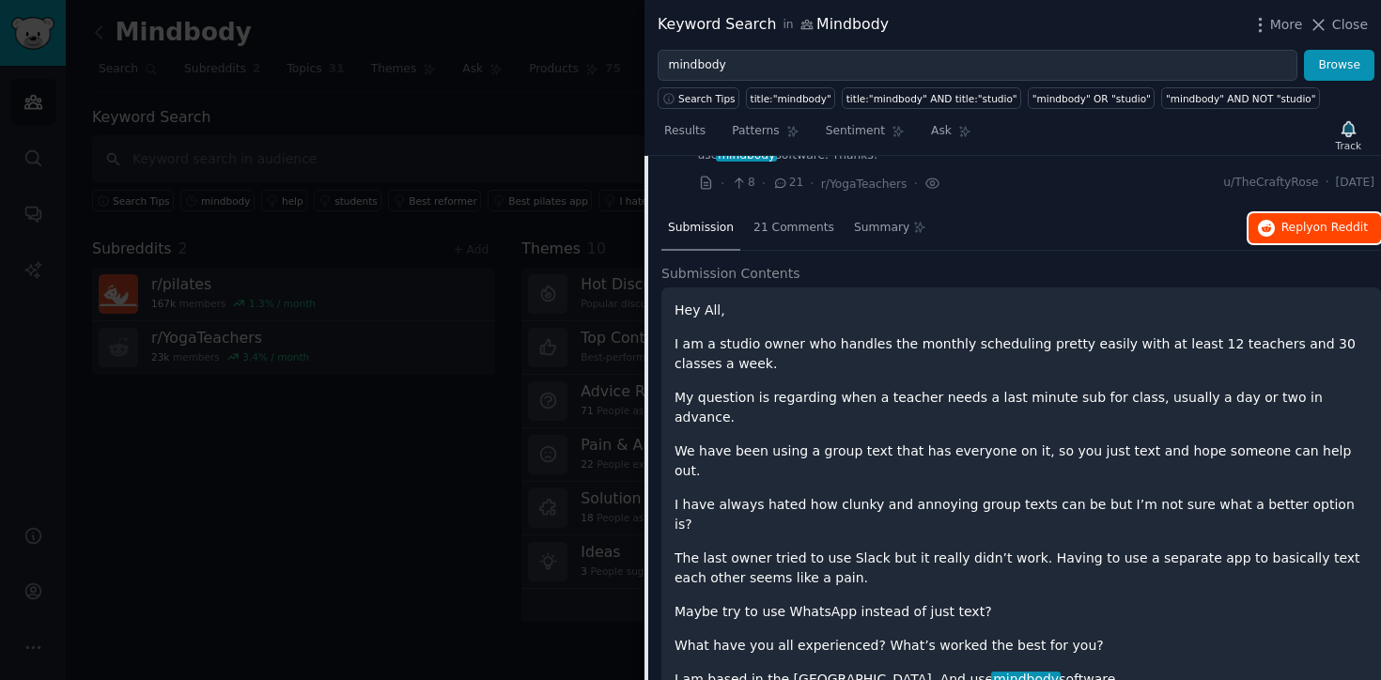
click at [1273, 221] on button "Reply on Reddit" at bounding box center [1314, 228] width 132 height 30
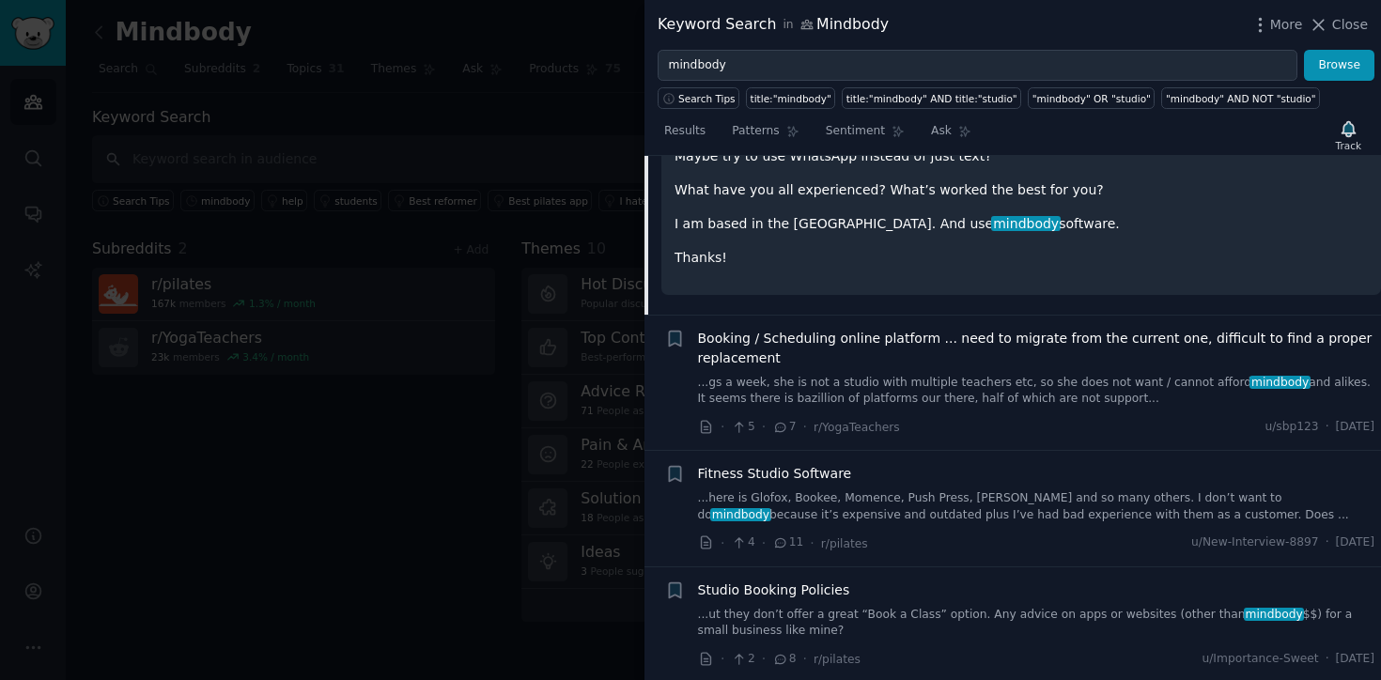
scroll to position [1129, 0]
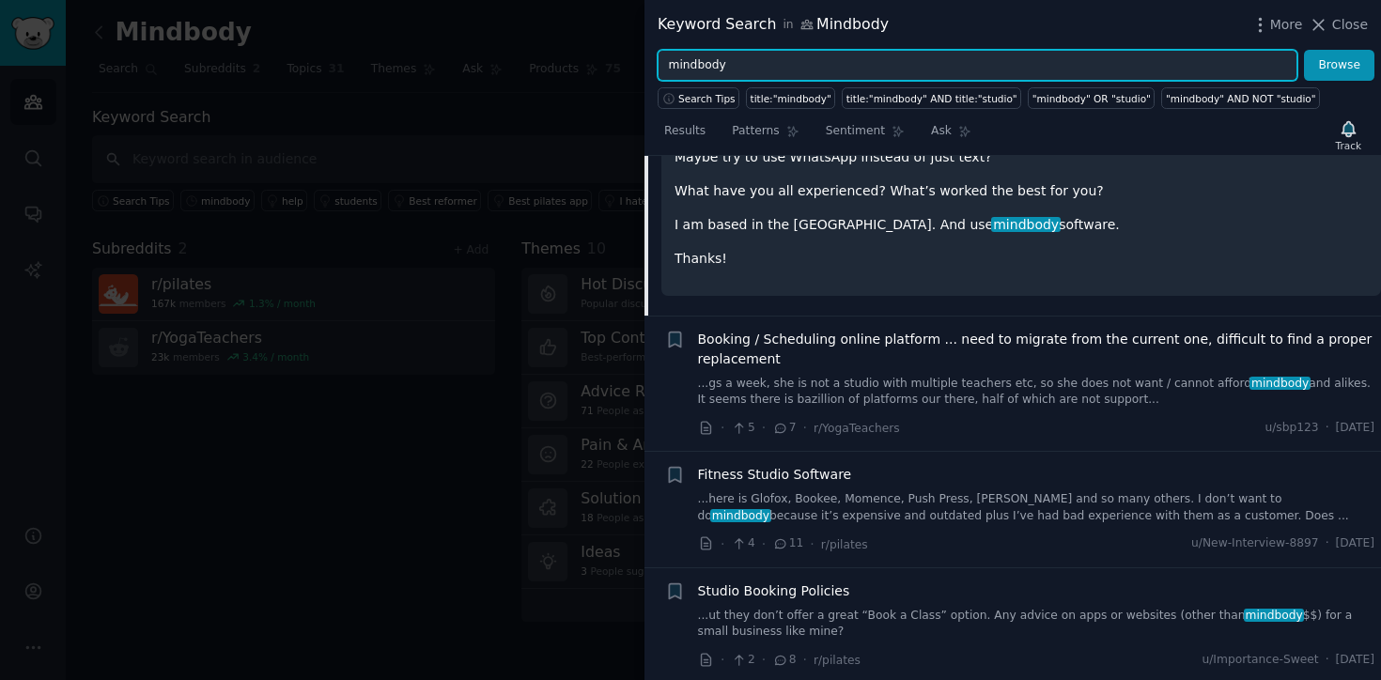
click at [688, 64] on input "mindbody" at bounding box center [977, 66] width 640 height 32
type input "o"
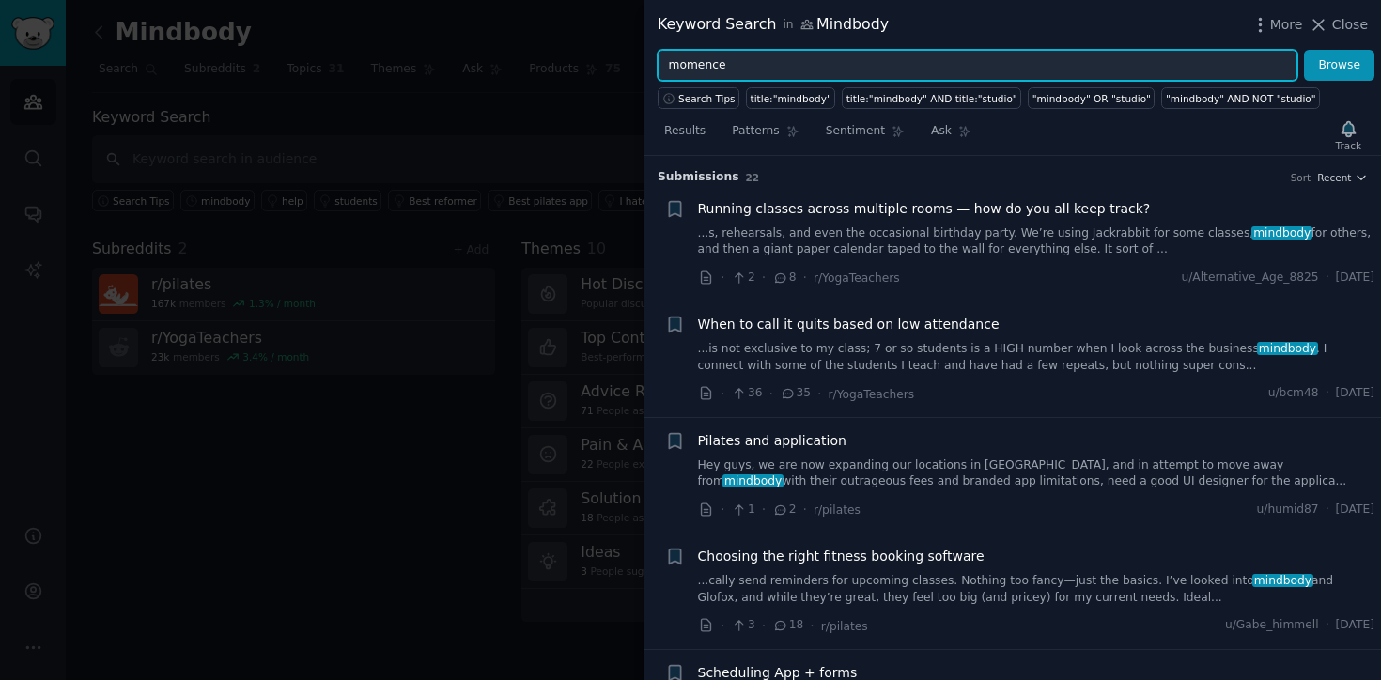
type input "momence"
click at [1304, 50] on button "Browse" at bounding box center [1339, 66] width 70 height 32
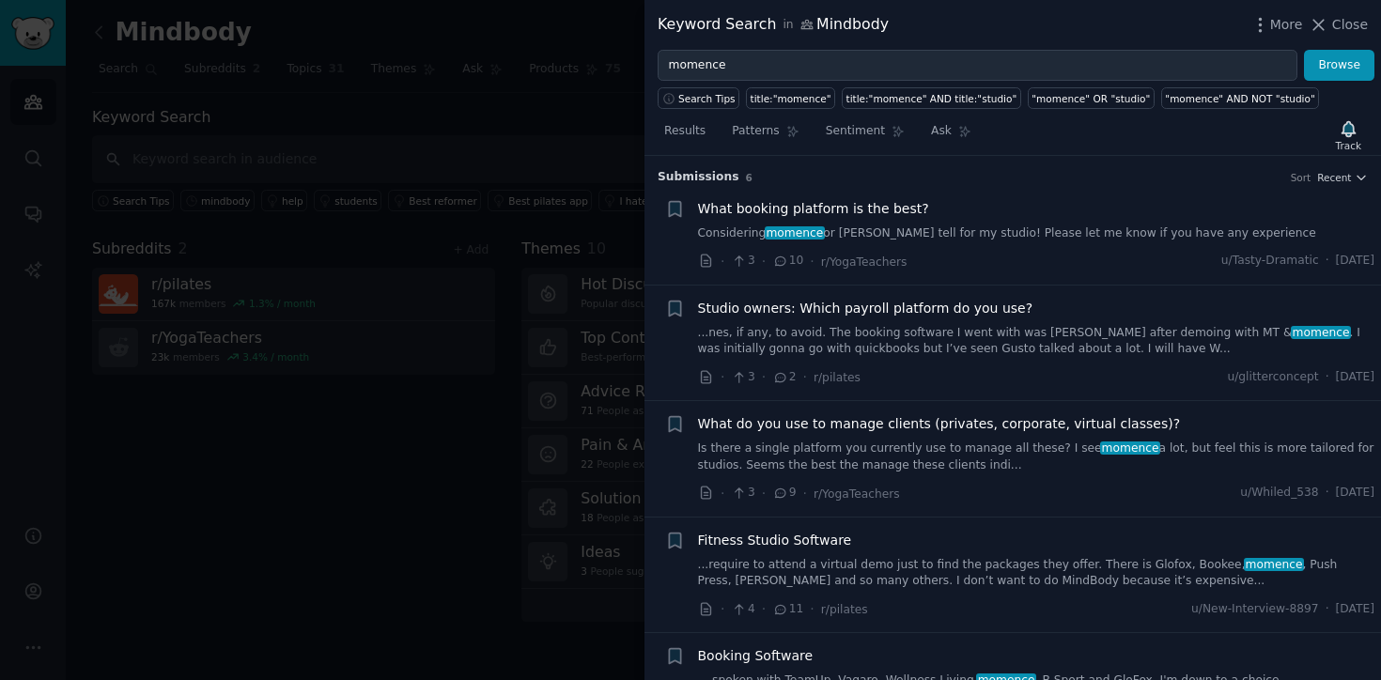
click at [918, 246] on div "What booking platform is the best? Considering momence or [PERSON_NAME] tell fo…" at bounding box center [1036, 235] width 677 height 72
click at [869, 234] on link "Considering momence or [PERSON_NAME] tell for my studio! Please let me know if …" at bounding box center [1036, 233] width 677 height 17
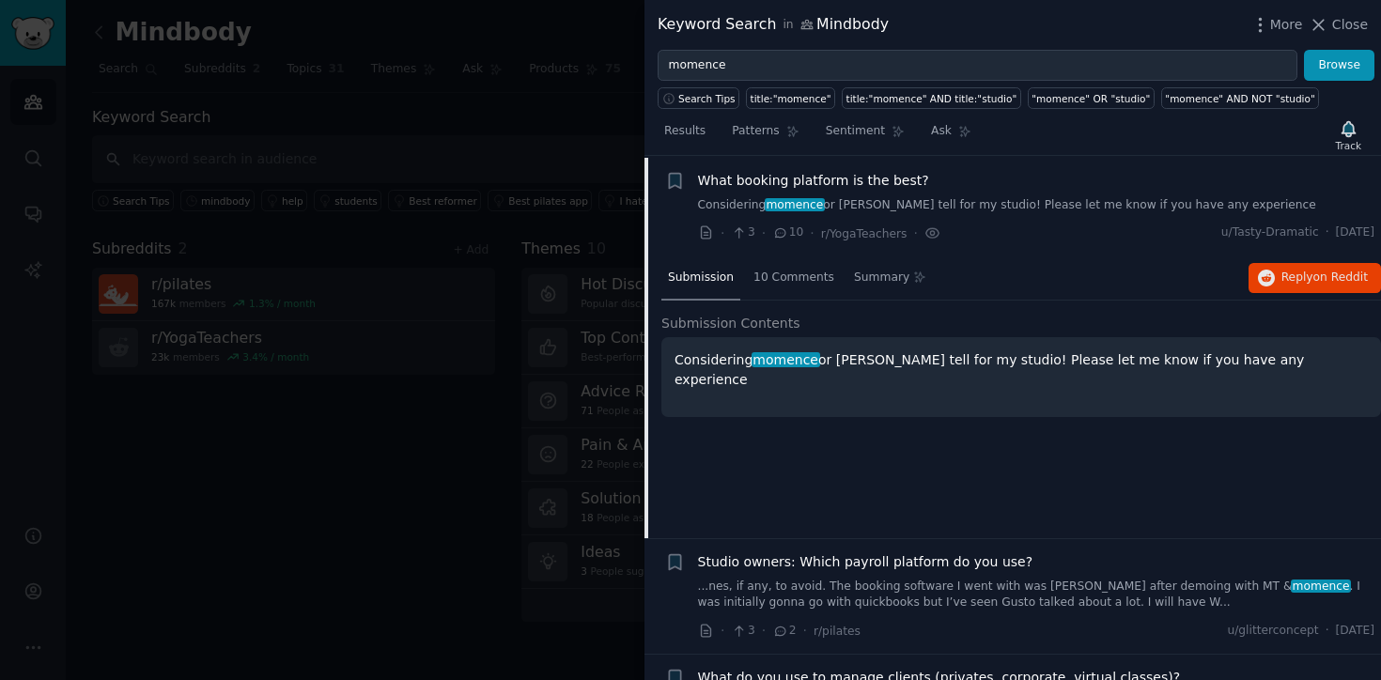
scroll to position [29, 0]
click at [1281, 270] on span "Reply on Reddit" at bounding box center [1324, 277] width 86 height 17
